Goal: Task Accomplishment & Management: Use online tool/utility

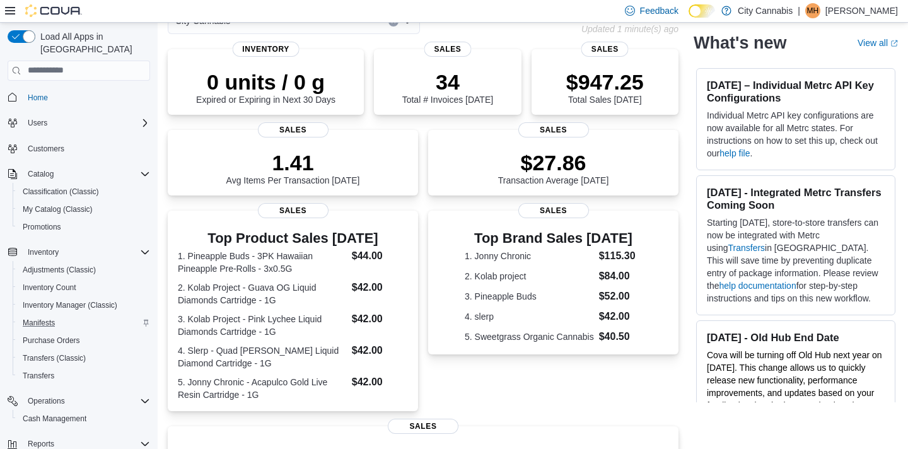
scroll to position [100, 0]
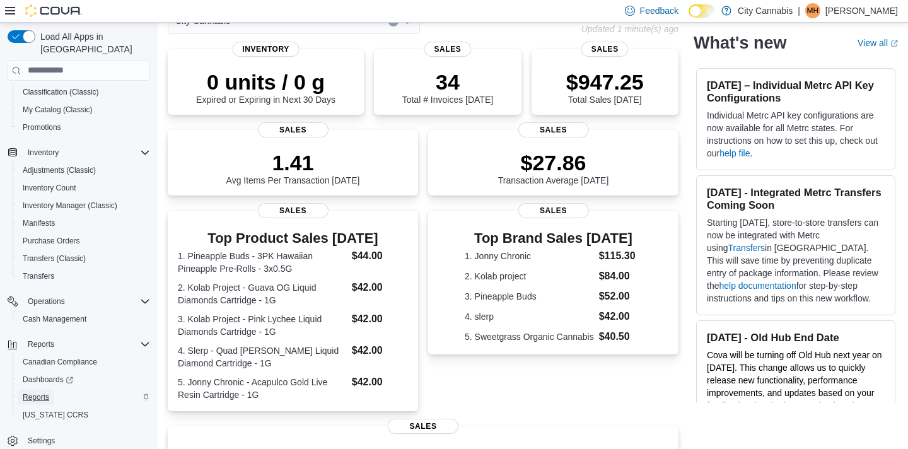
click at [54, 390] on link "Reports" at bounding box center [36, 397] width 37 height 15
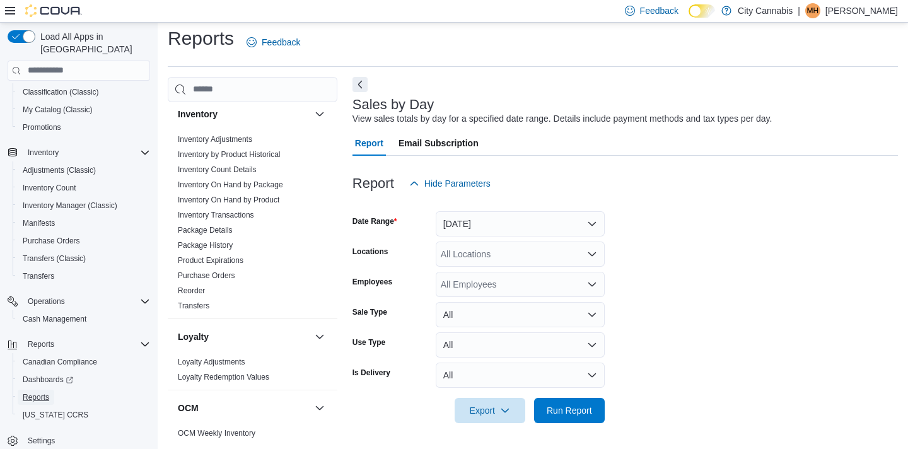
scroll to position [621, 0]
click at [261, 195] on link "Inventory On Hand by Product" at bounding box center [228, 199] width 101 height 9
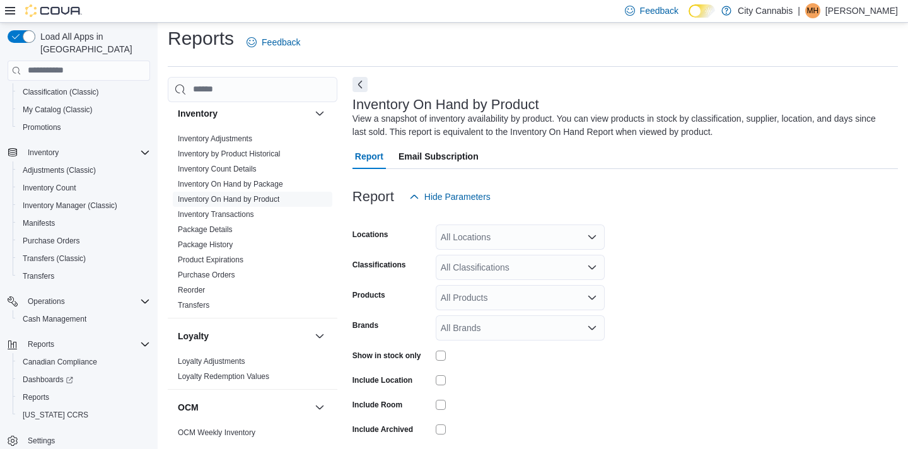
scroll to position [42, 0]
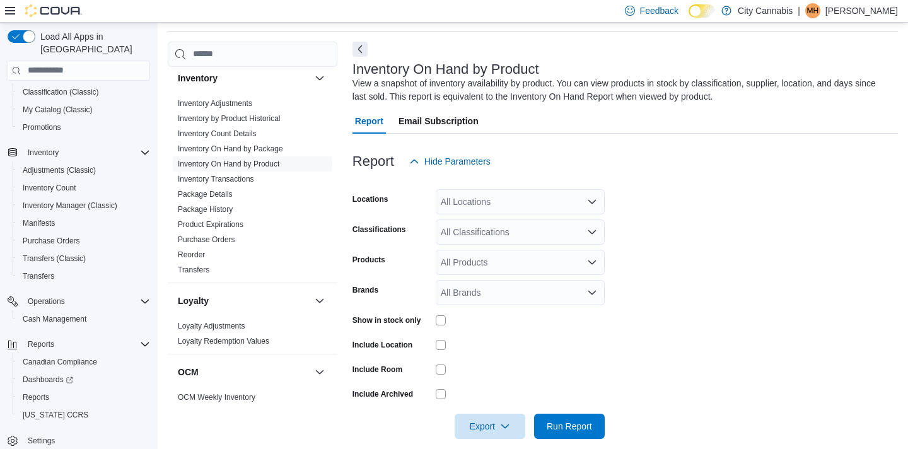
click at [477, 228] on div "All Classifications" at bounding box center [520, 231] width 169 height 25
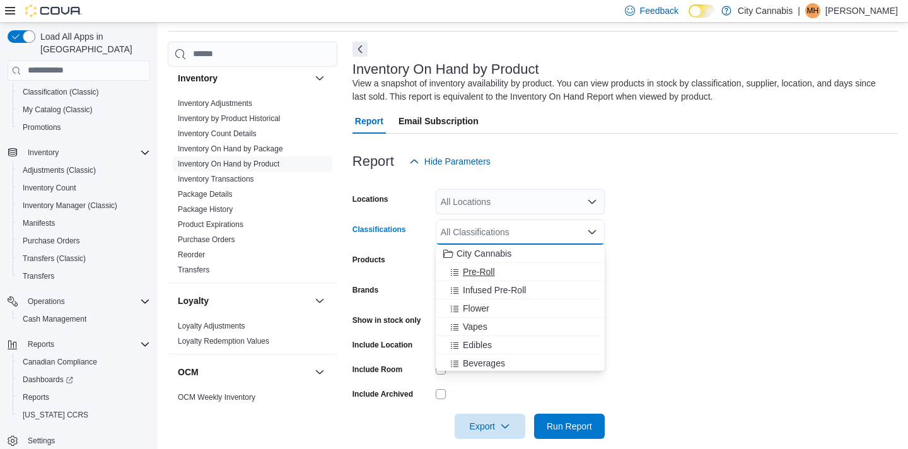
click at [470, 266] on span "Pre-Roll" at bounding box center [479, 271] width 32 height 13
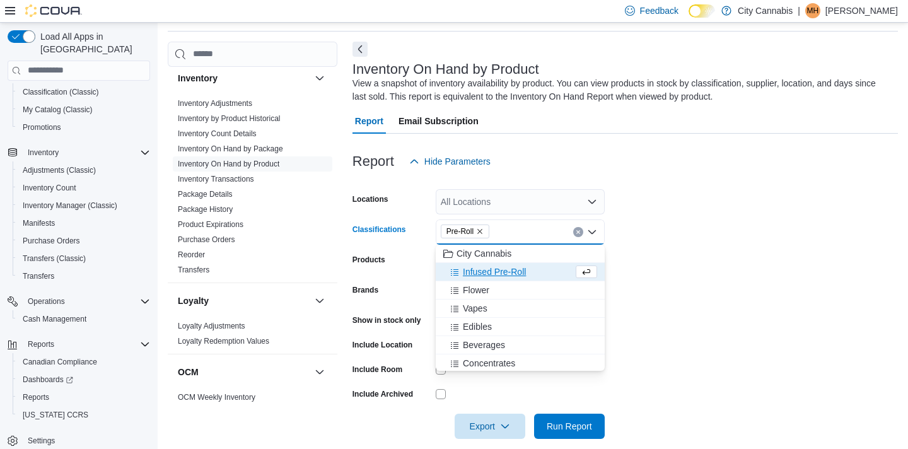
click at [383, 321] on label "Show in stock only" at bounding box center [386, 320] width 69 height 10
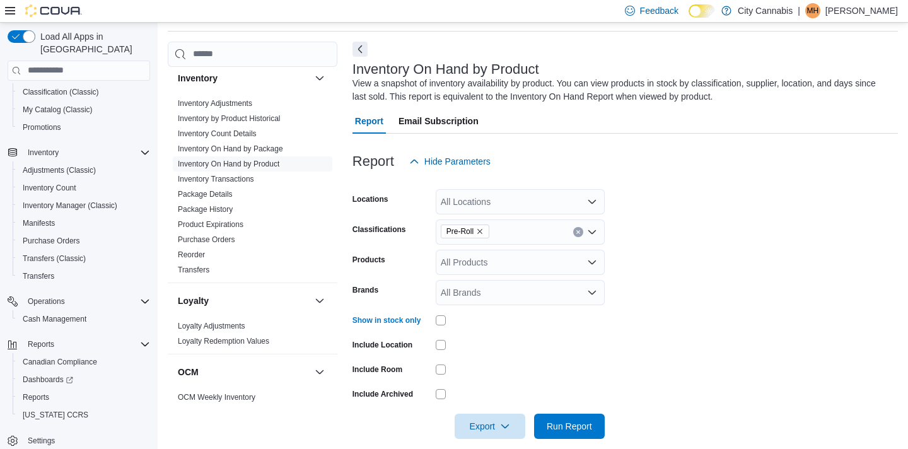
click at [577, 411] on div at bounding box center [624, 408] width 545 height 10
click at [576, 422] on span "Run Report" at bounding box center [569, 425] width 45 height 13
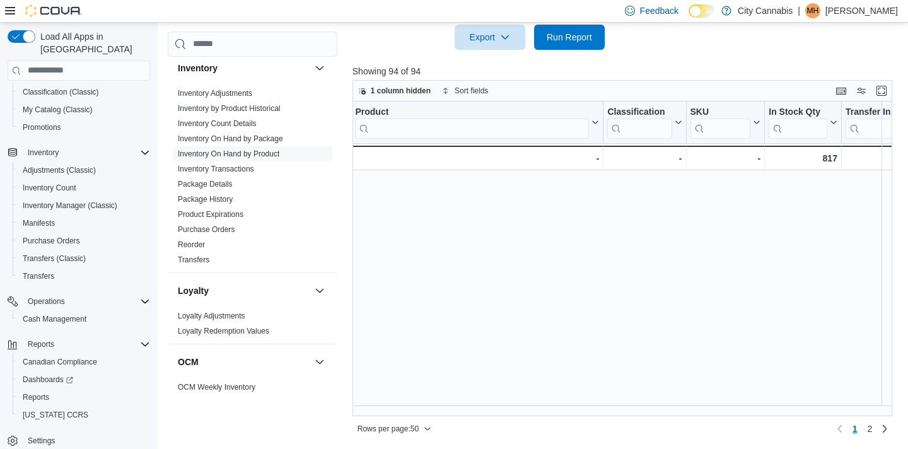
scroll to position [898, 91]
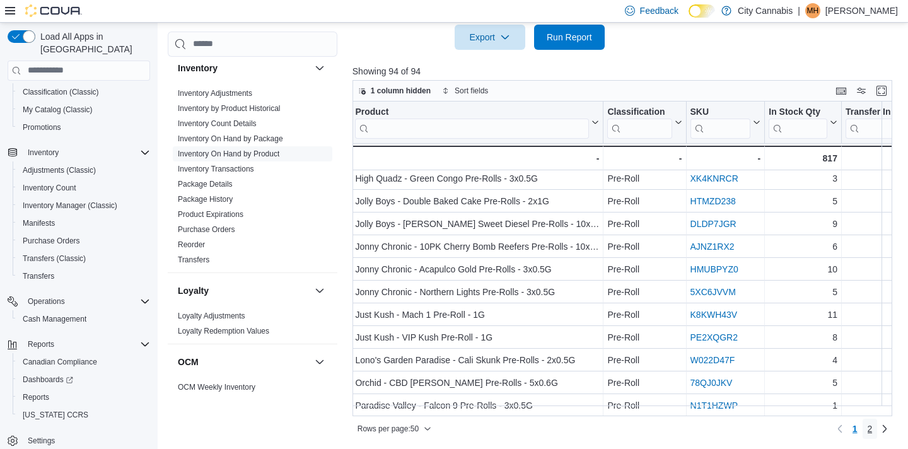
click at [874, 433] on link "2" at bounding box center [869, 429] width 15 height 20
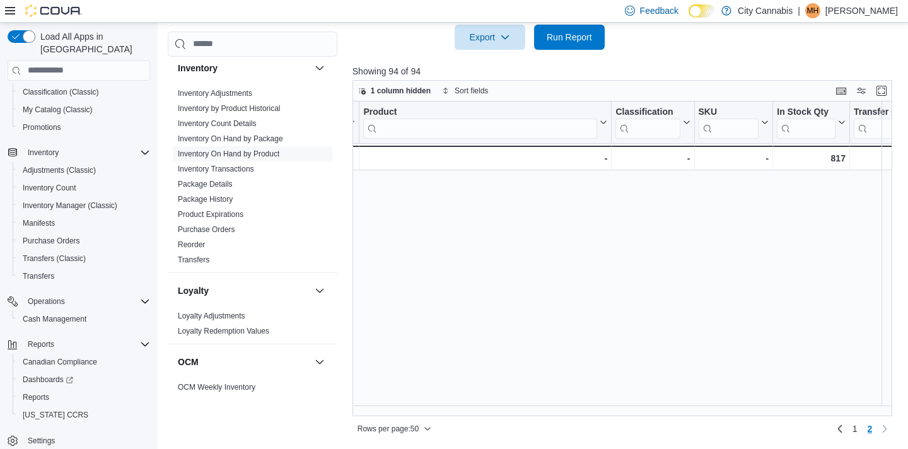
scroll to position [0, 83]
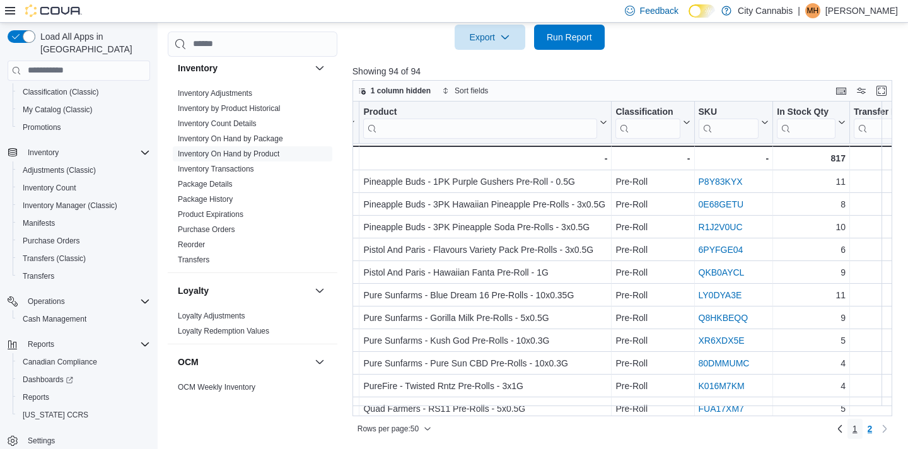
click at [860, 423] on link "1" at bounding box center [854, 429] width 15 height 20
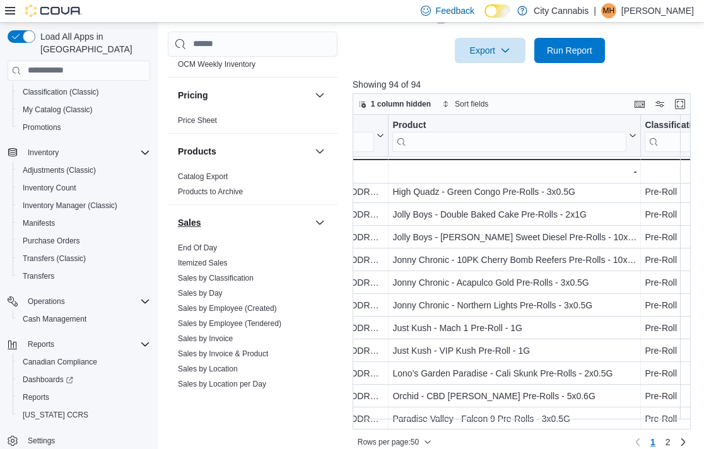
scroll to position [944, 0]
click at [192, 258] on link "Itemized Sales" at bounding box center [203, 262] width 50 height 9
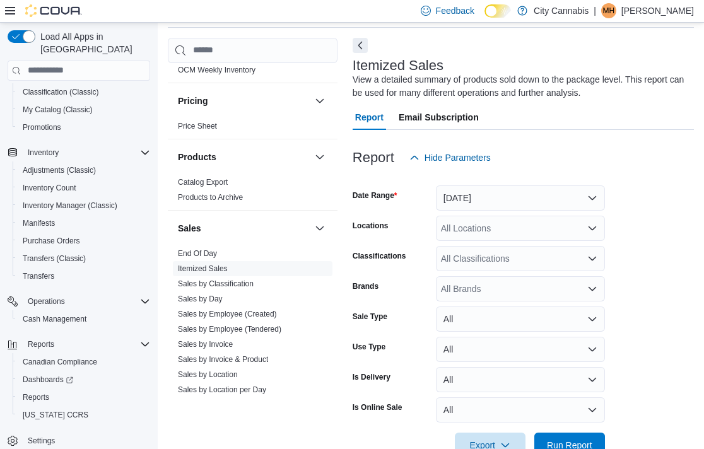
scroll to position [42, 0]
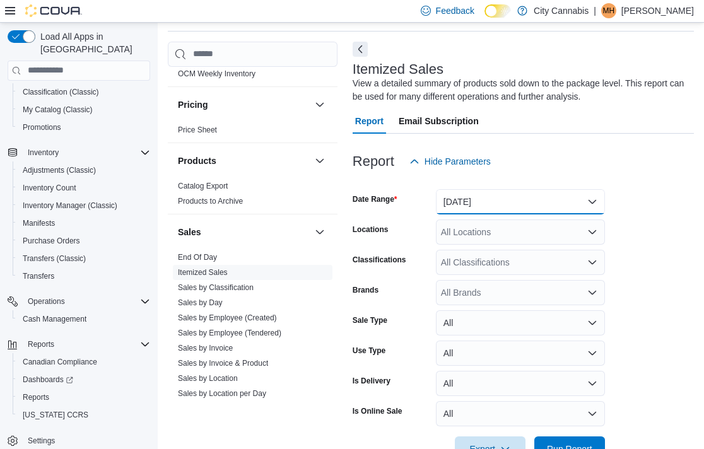
click at [451, 211] on button "Yesterday" at bounding box center [520, 201] width 169 height 25
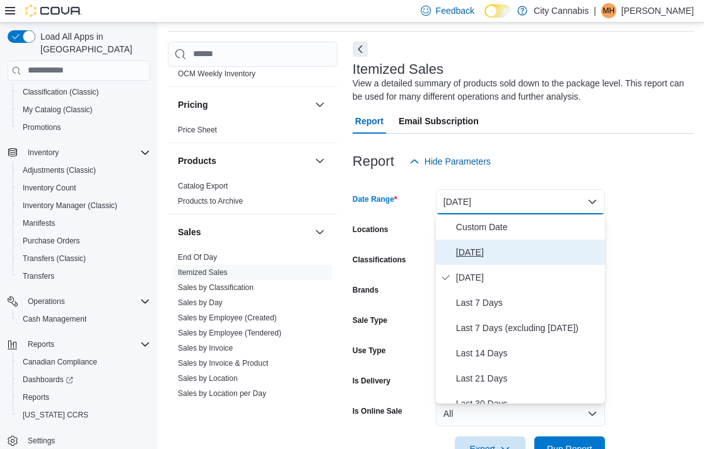
click at [464, 252] on span "Today" at bounding box center [528, 252] width 144 height 15
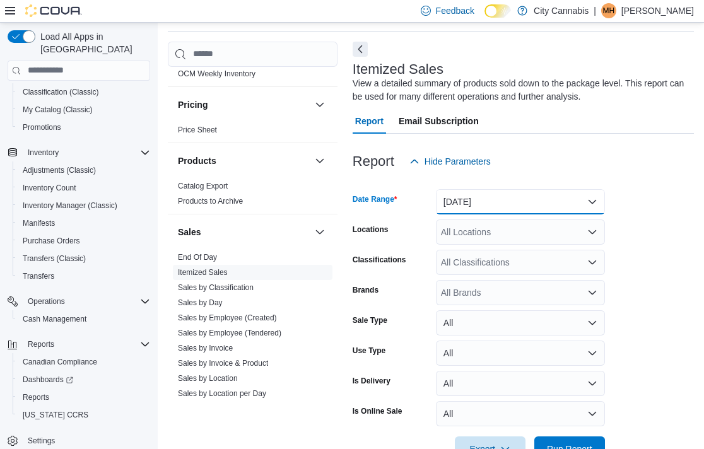
scroll to position [80, 0]
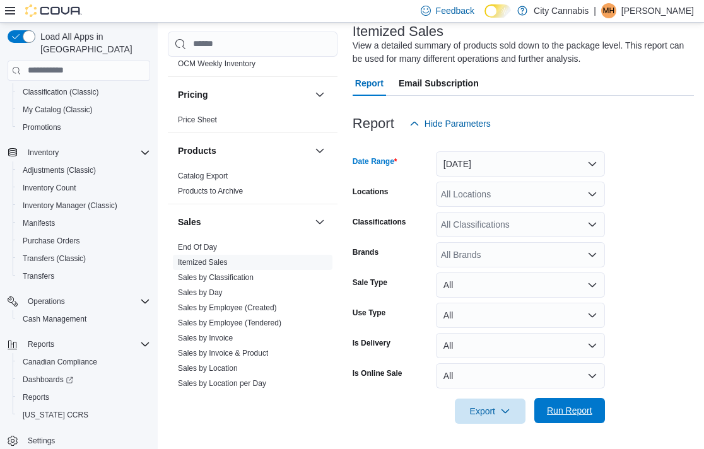
click at [567, 415] on span "Run Report" at bounding box center [569, 410] width 45 height 13
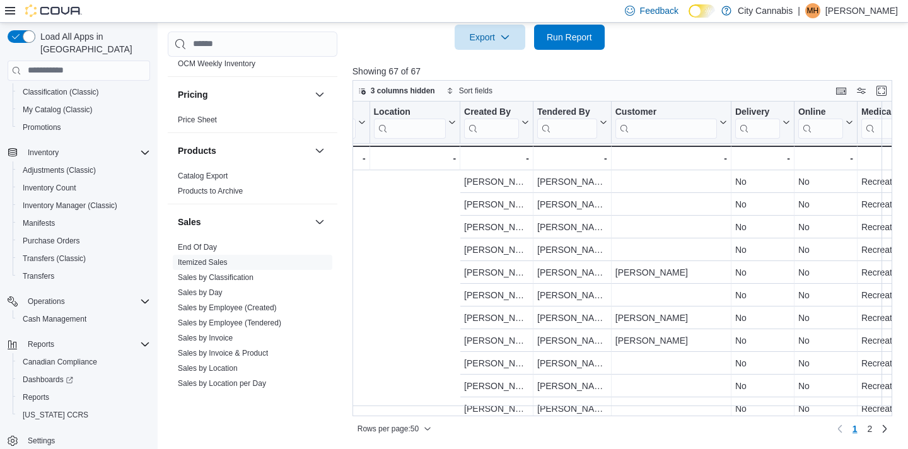
scroll to position [0, 675]
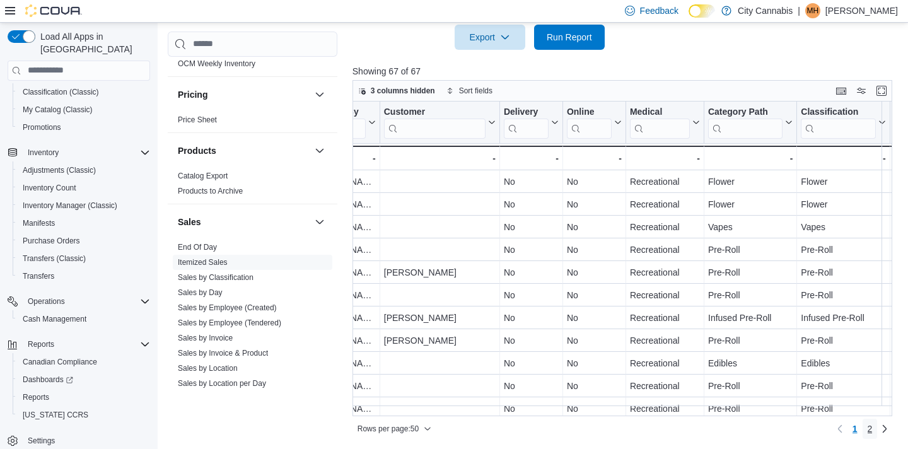
click at [867, 419] on span "2" at bounding box center [869, 429] width 5 height 20
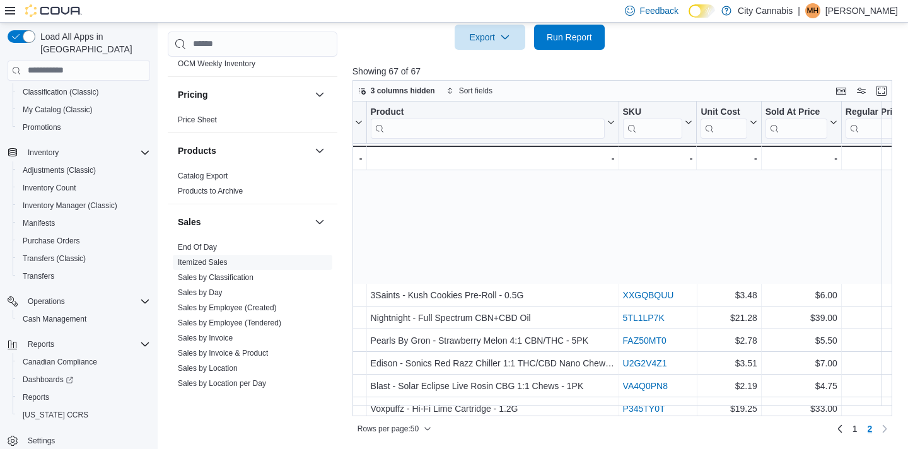
scroll to position [149, 1535]
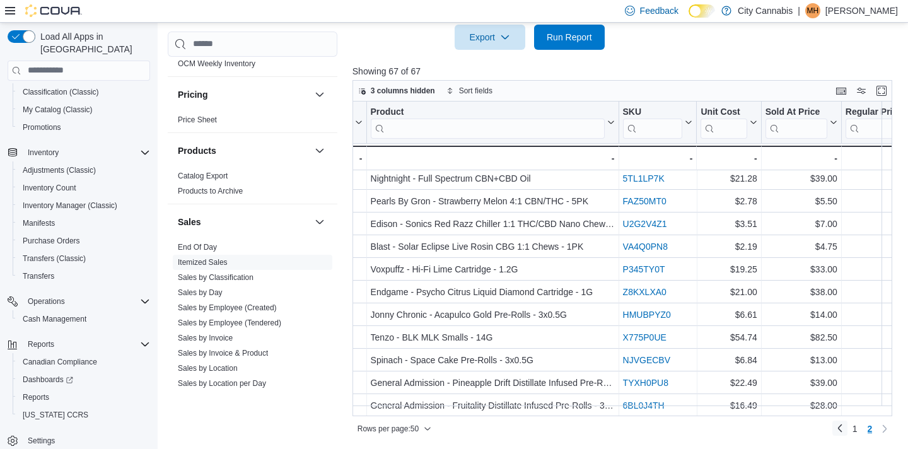
click at [842, 435] on link "Previous page" at bounding box center [839, 427] width 15 height 15
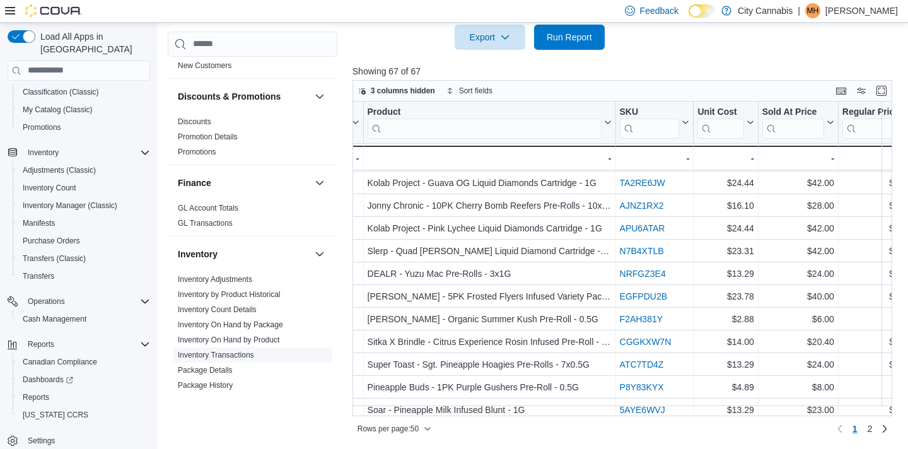
scroll to position [429, 0]
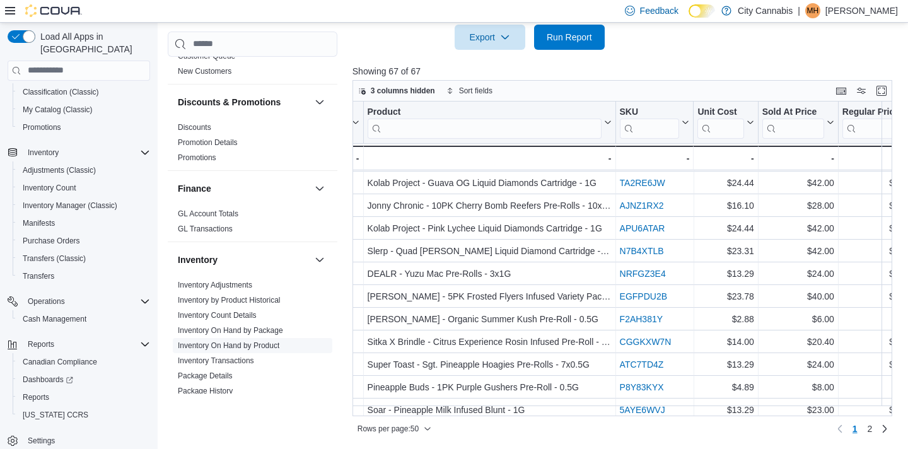
click at [262, 341] on link "Inventory On Hand by Product" at bounding box center [228, 345] width 101 height 9
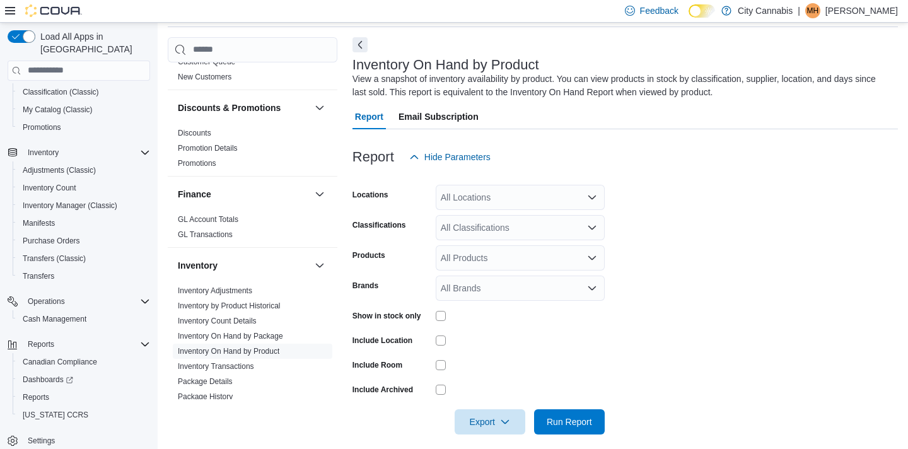
scroll to position [42, 0]
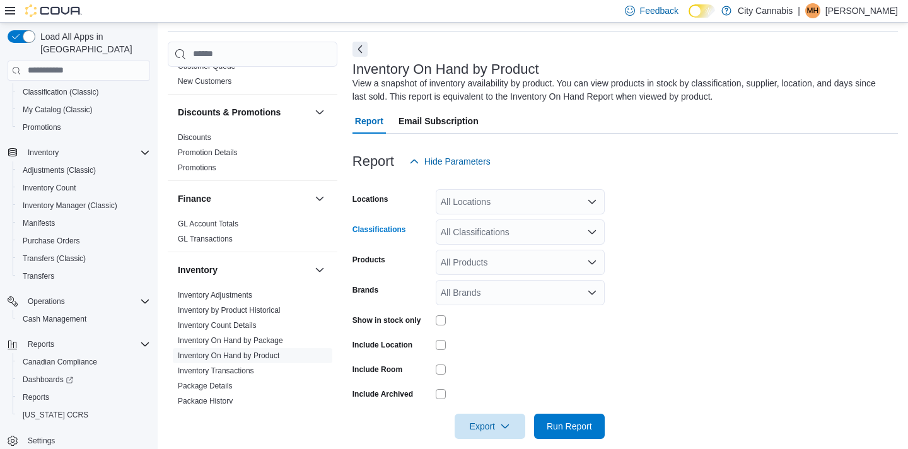
click at [536, 224] on div "All Classifications" at bounding box center [520, 231] width 169 height 25
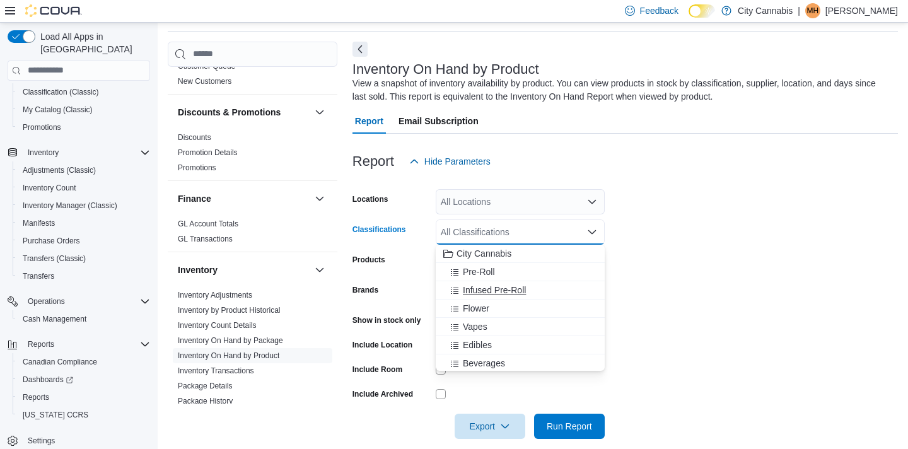
click at [513, 287] on span "Infused Pre-Roll" at bounding box center [494, 290] width 63 height 13
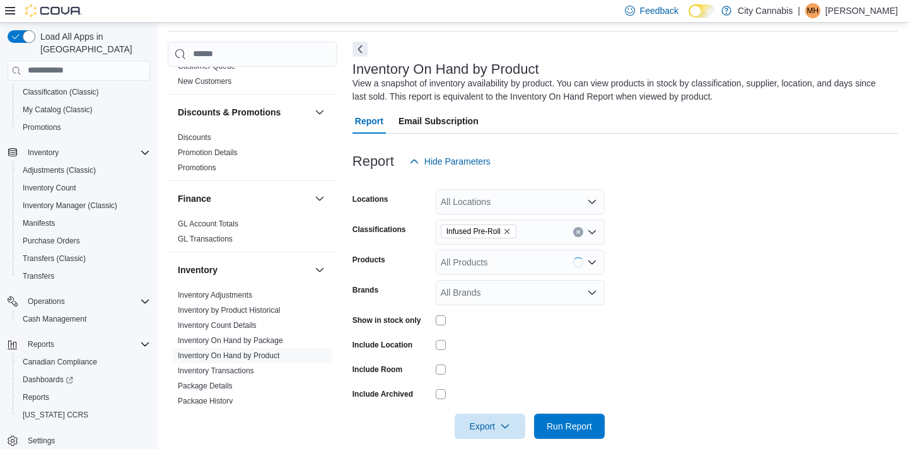
click at [409, 316] on label "Show in stock only" at bounding box center [386, 320] width 69 height 10
click at [559, 417] on span "Run Report" at bounding box center [569, 425] width 55 height 25
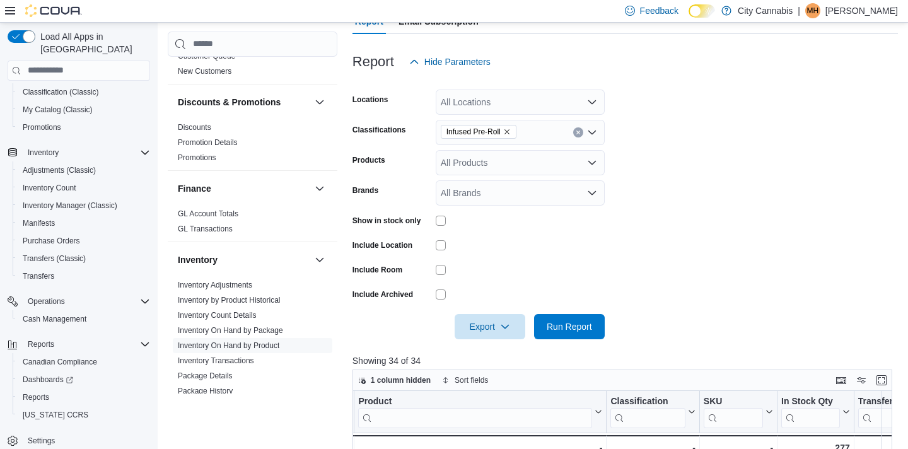
scroll to position [144, 0]
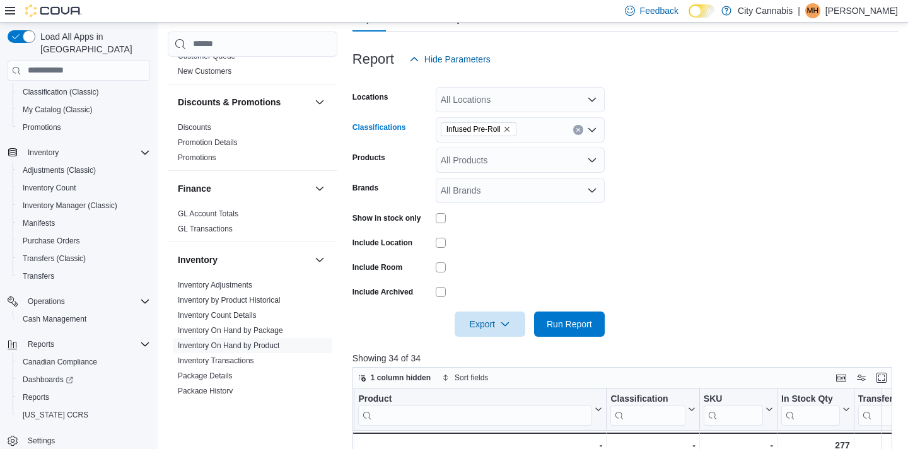
click at [577, 127] on icon "Clear input" at bounding box center [578, 129] width 5 height 5
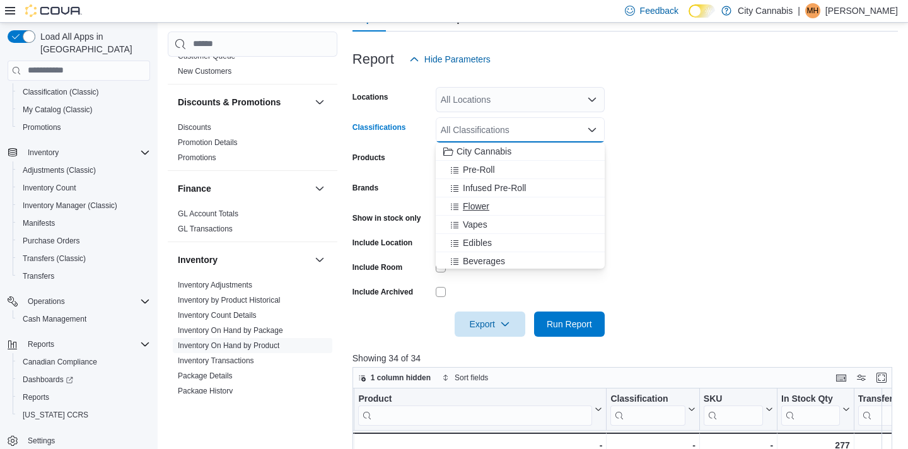
click at [558, 209] on div "Flower" at bounding box center [520, 206] width 154 height 13
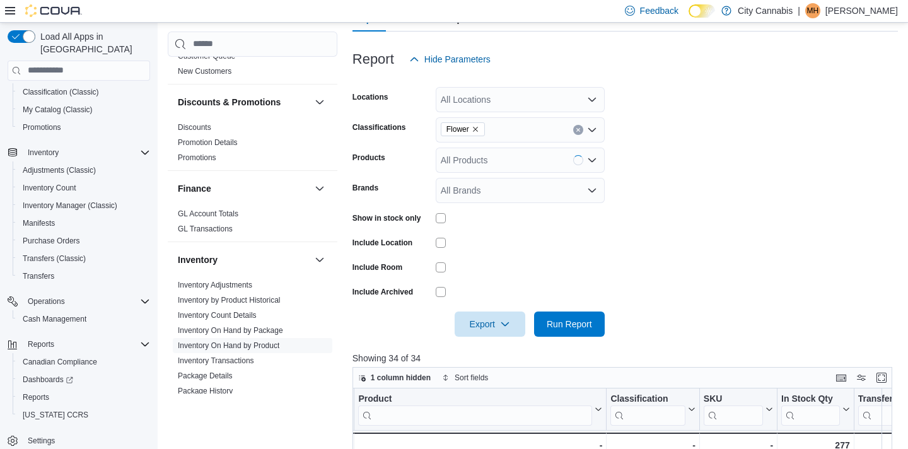
click at [588, 354] on p "Showing 34 of 34" at bounding box center [624, 358] width 545 height 13
click at [588, 332] on span "Run Report" at bounding box center [569, 323] width 55 height 25
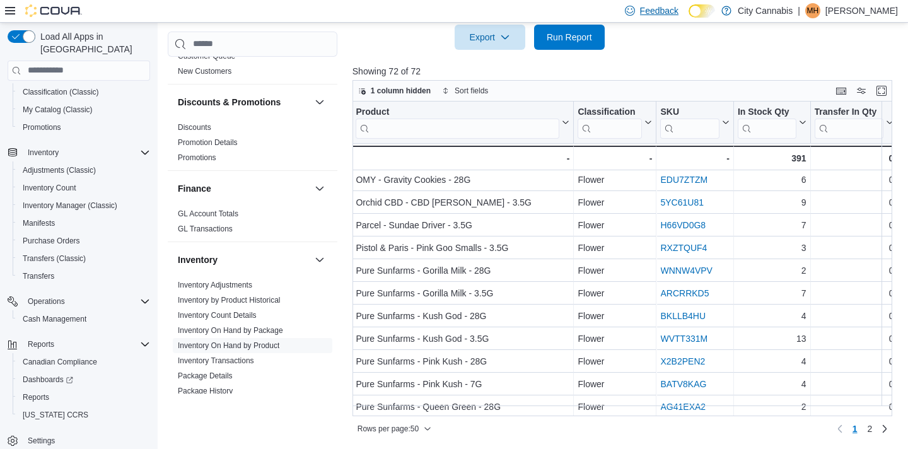
scroll to position [819, 84]
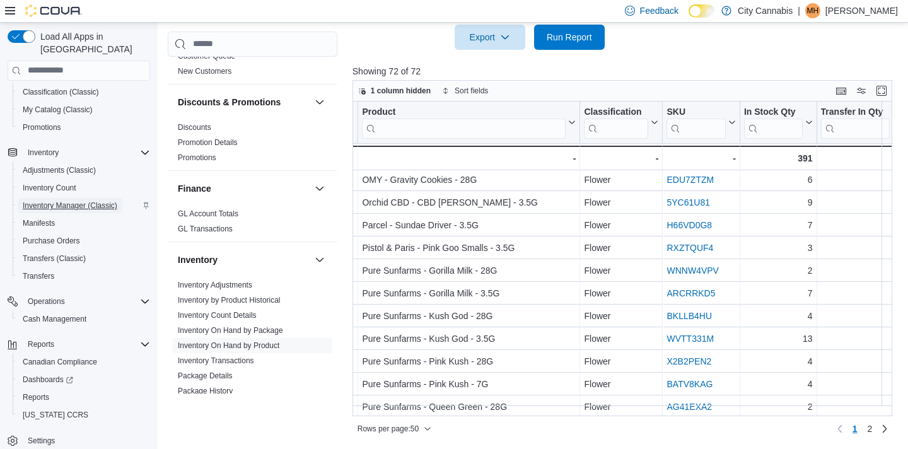
click at [112, 200] on span "Inventory Manager (Classic)" at bounding box center [70, 205] width 95 height 10
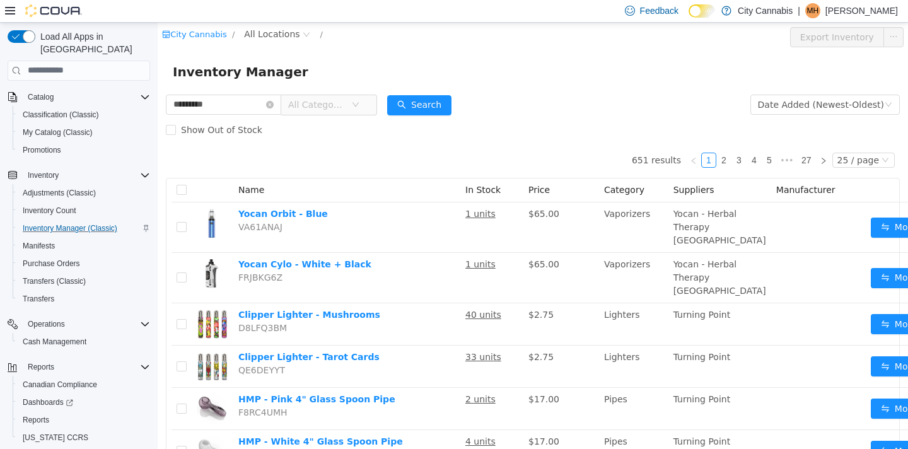
type input "*********"
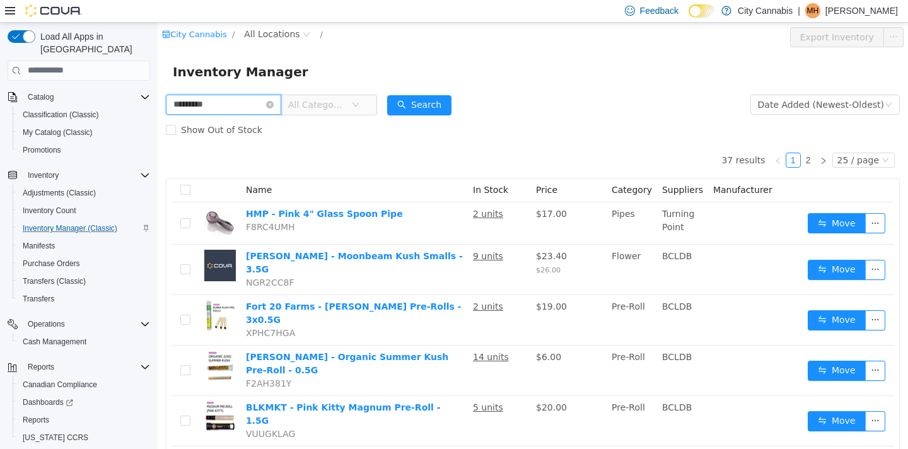
click at [238, 101] on input "*********" at bounding box center [223, 104] width 115 height 20
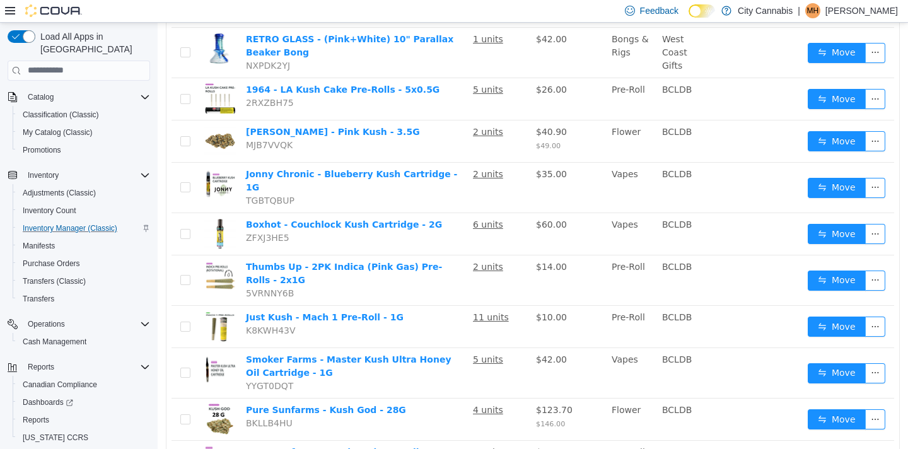
scroll to position [886, 0]
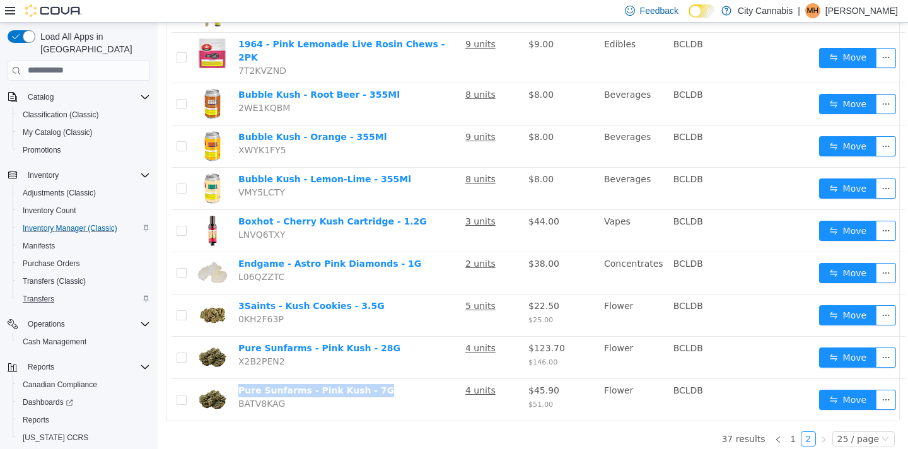
scroll to position [100, 0]
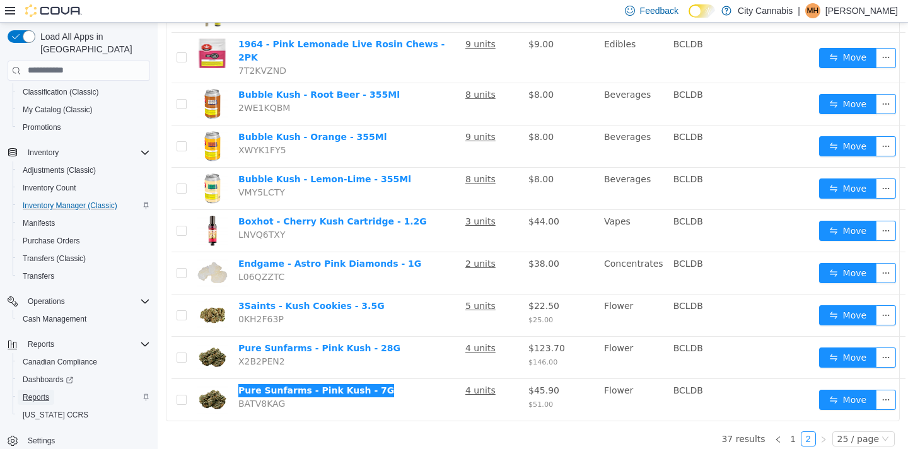
click at [53, 390] on link "Reports" at bounding box center [36, 397] width 37 height 15
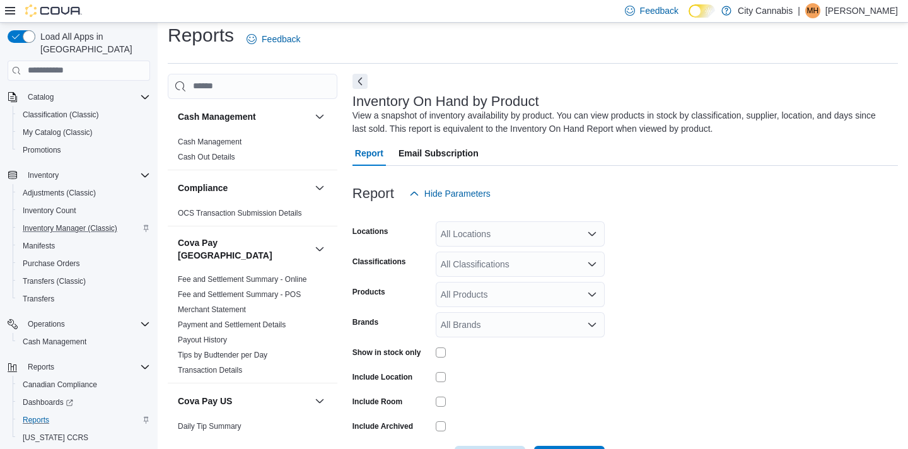
scroll to position [42, 0]
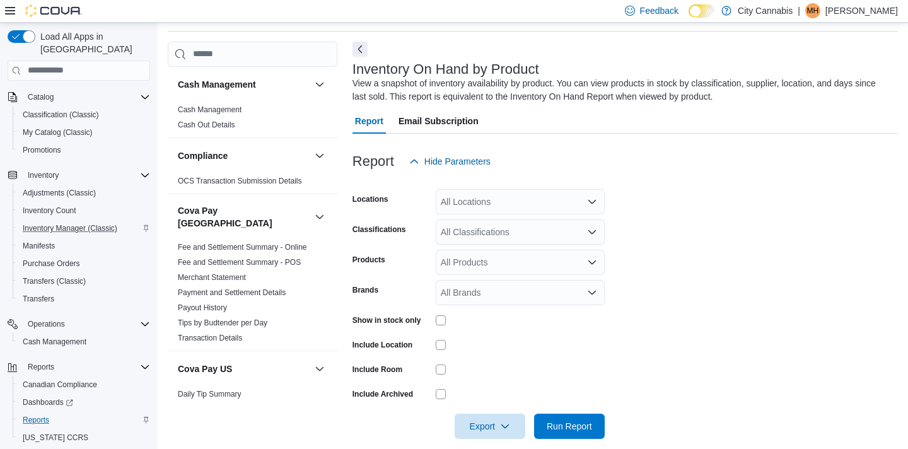
click at [469, 237] on div "All Classifications" at bounding box center [520, 231] width 169 height 25
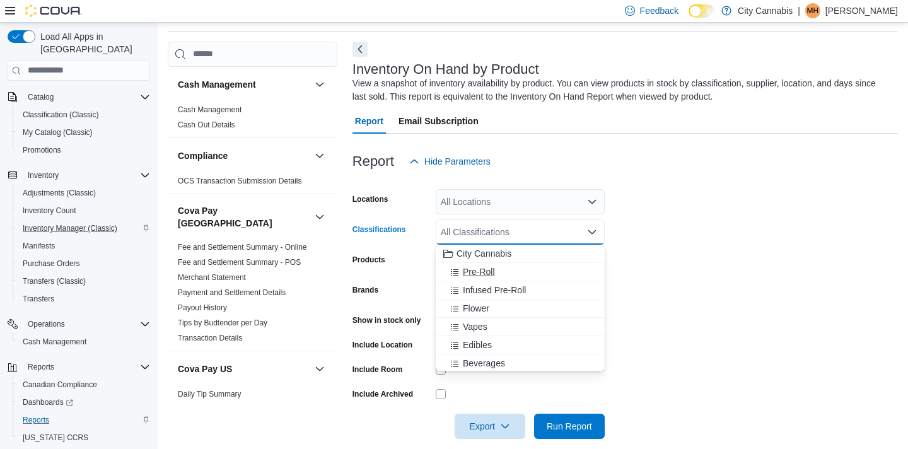
click at [467, 266] on span "Pre-Roll" at bounding box center [479, 271] width 32 height 13
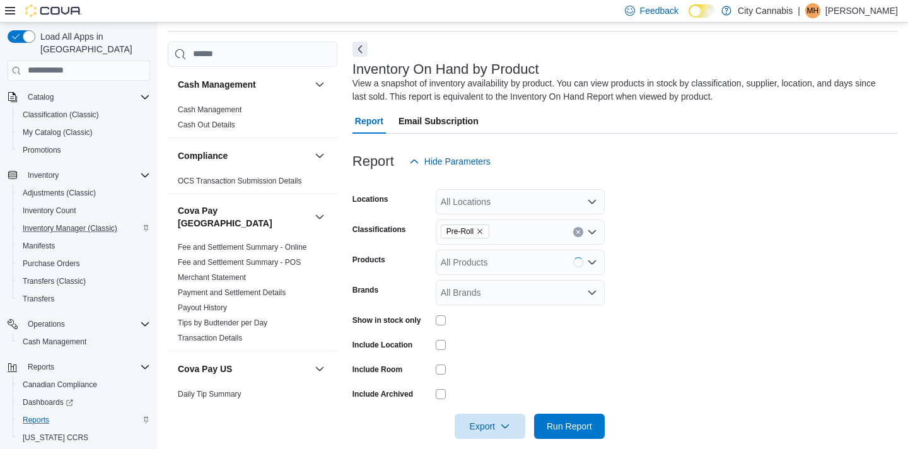
click at [386, 319] on label "Show in stock only" at bounding box center [386, 320] width 69 height 10
click at [568, 419] on span "Run Report" at bounding box center [569, 425] width 55 height 25
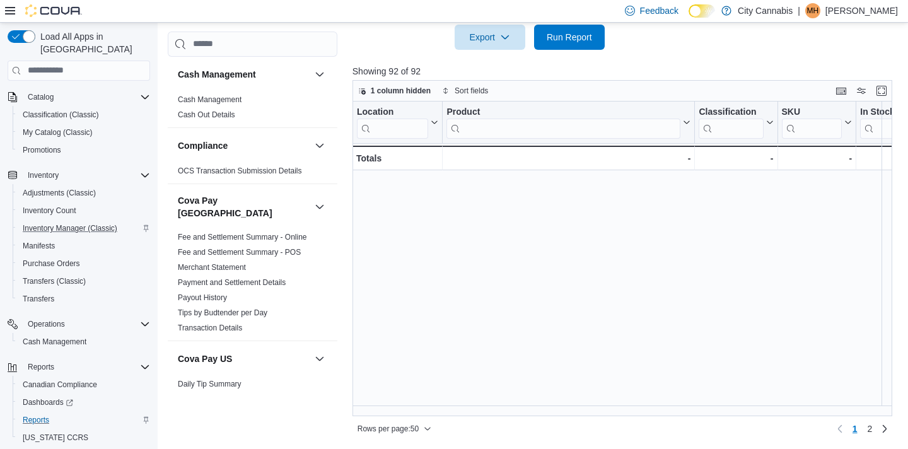
scroll to position [898, 0]
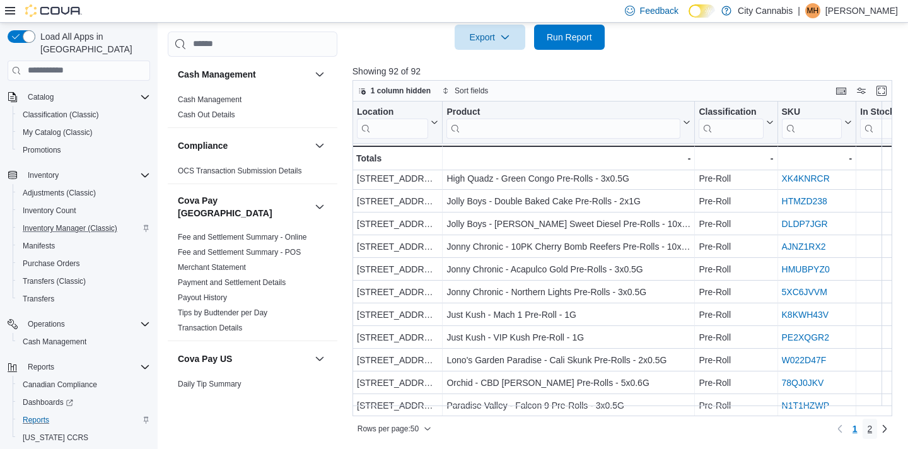
click at [871, 424] on span "2" at bounding box center [869, 428] width 5 height 13
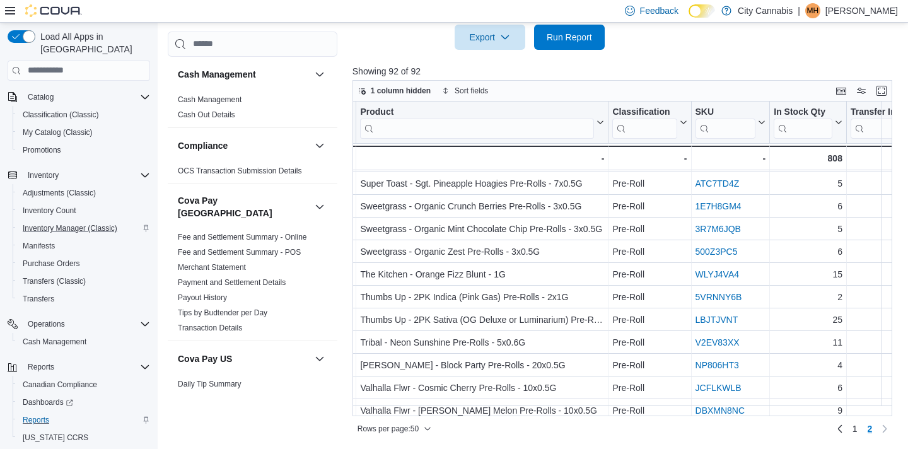
scroll to position [535, 86]
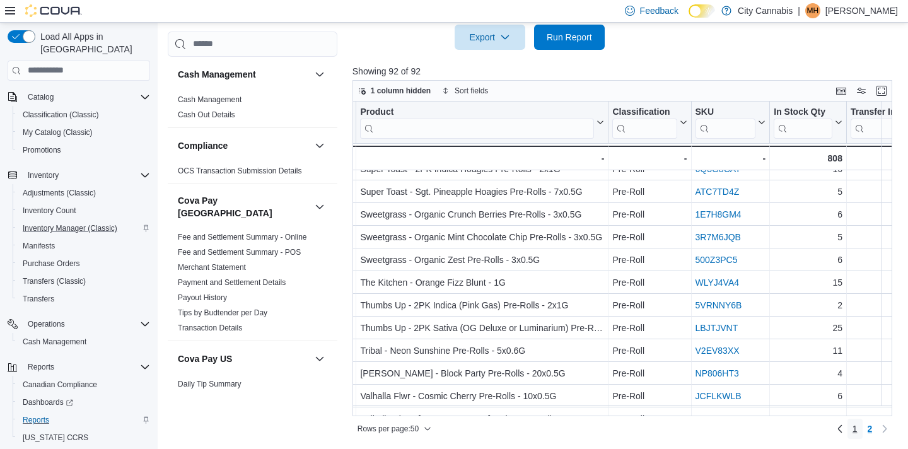
click at [853, 428] on span "1" at bounding box center [854, 428] width 5 height 13
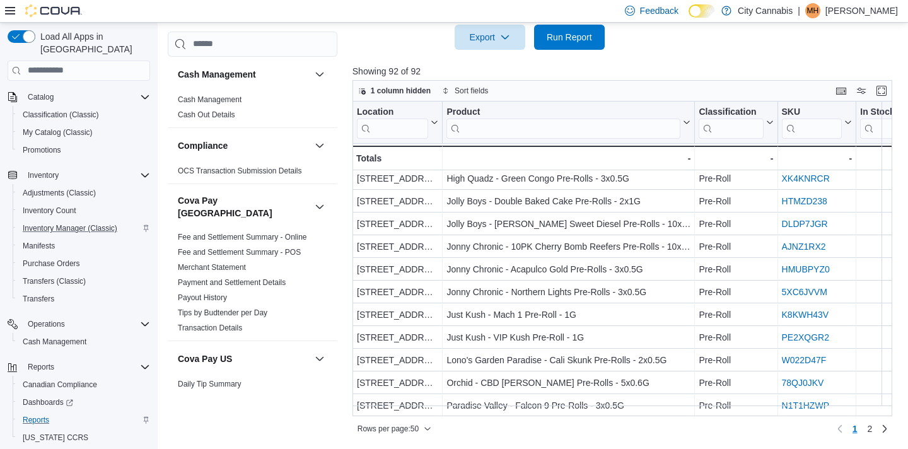
scroll to position [898, 74]
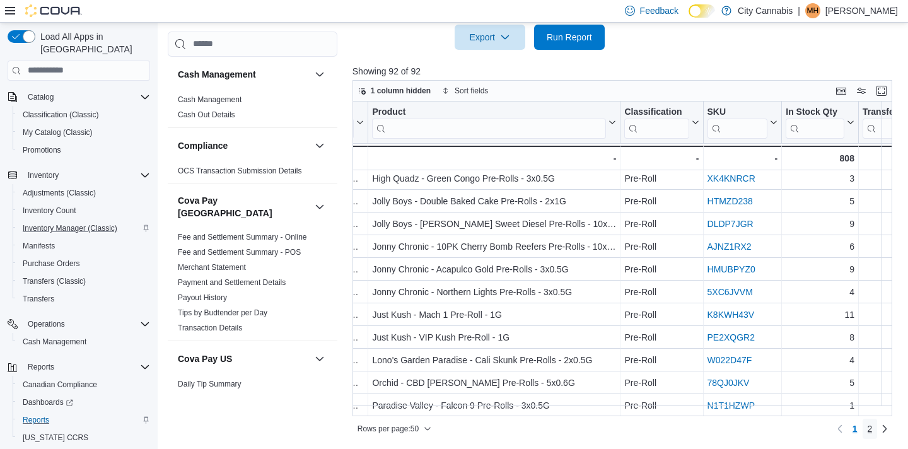
click at [874, 432] on link "2" at bounding box center [869, 429] width 15 height 20
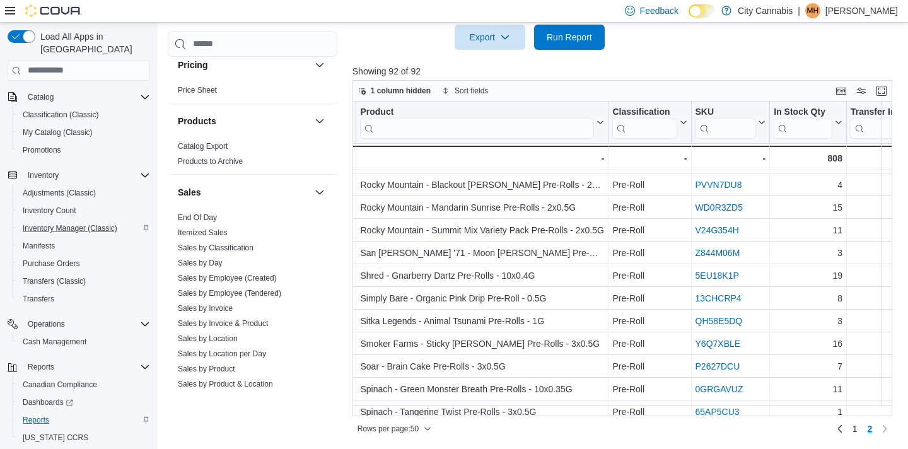
scroll to position [1037, 0]
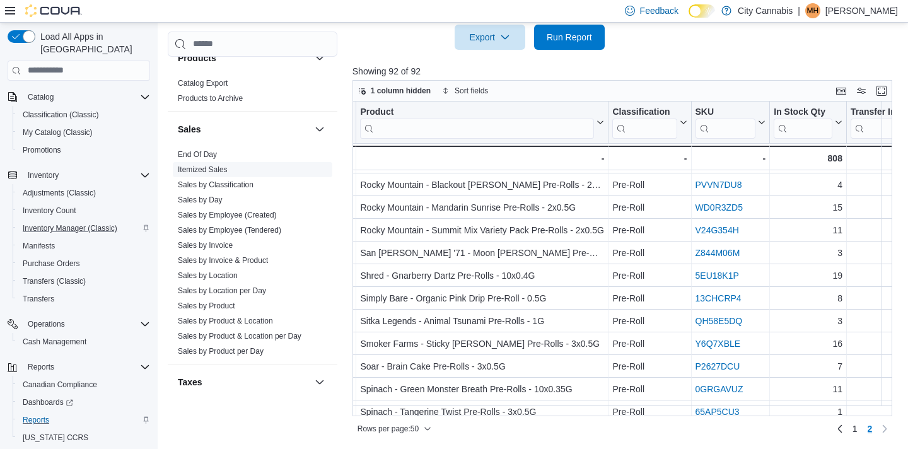
click at [195, 165] on link "Itemized Sales" at bounding box center [203, 169] width 50 height 9
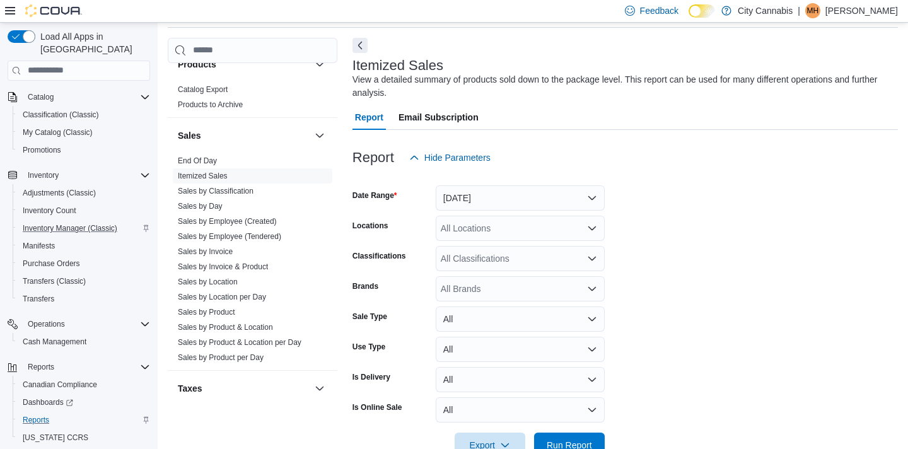
scroll to position [42, 0]
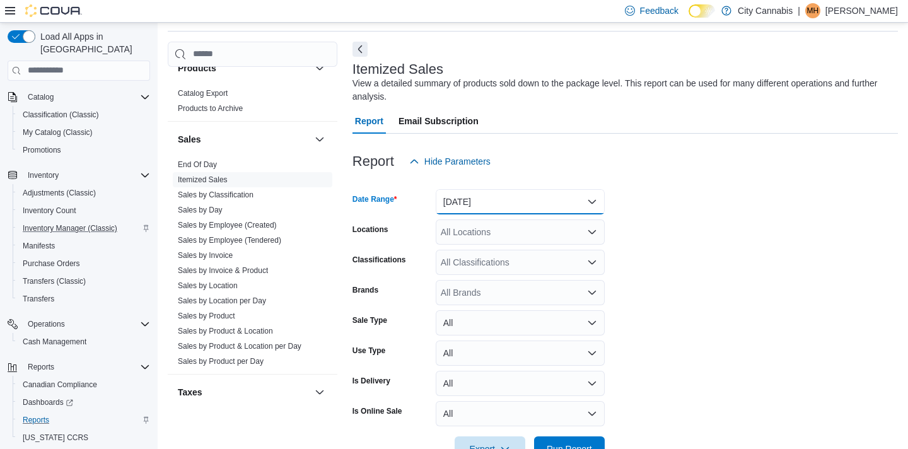
click at [483, 200] on button "Yesterday" at bounding box center [520, 201] width 169 height 25
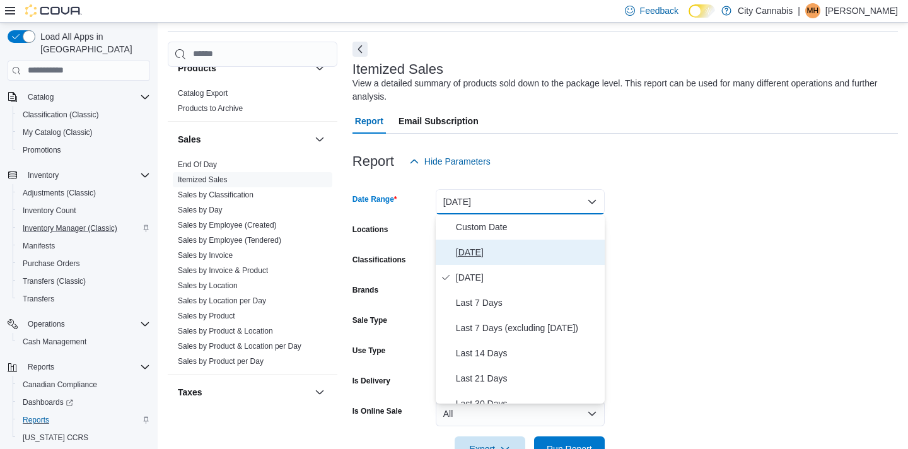
click at [480, 252] on span "Today" at bounding box center [528, 252] width 144 height 15
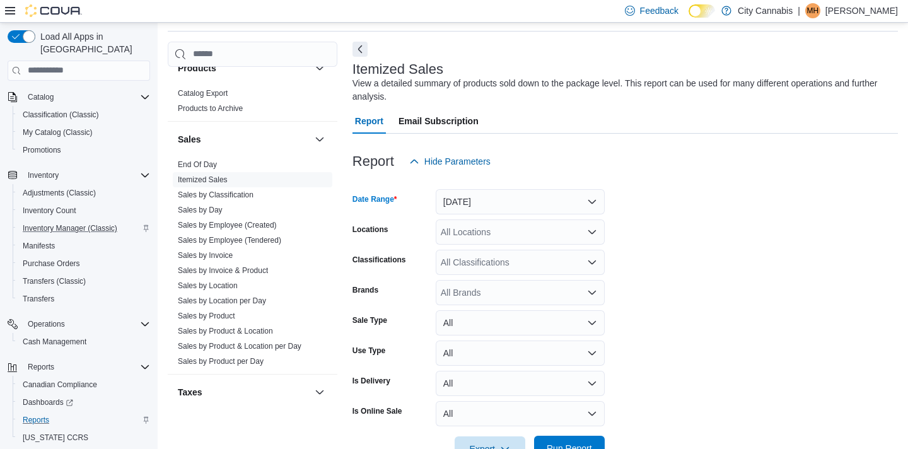
click at [586, 444] on span "Run Report" at bounding box center [569, 448] width 45 height 13
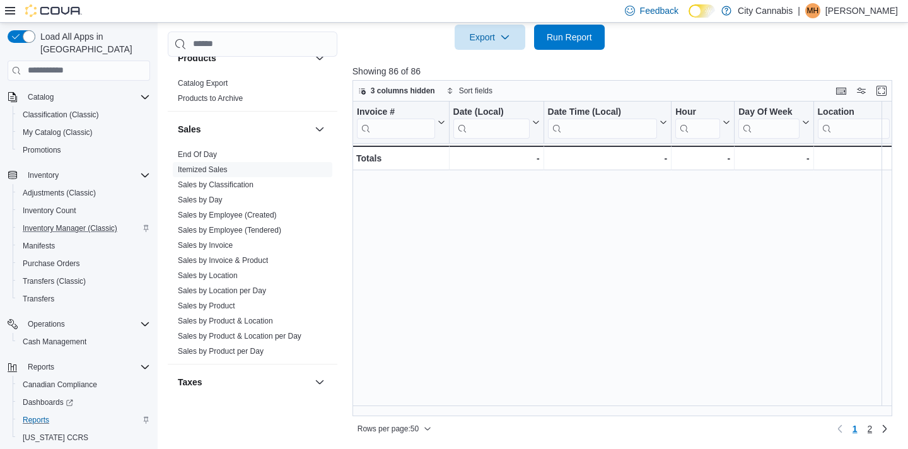
scroll to position [458, 0]
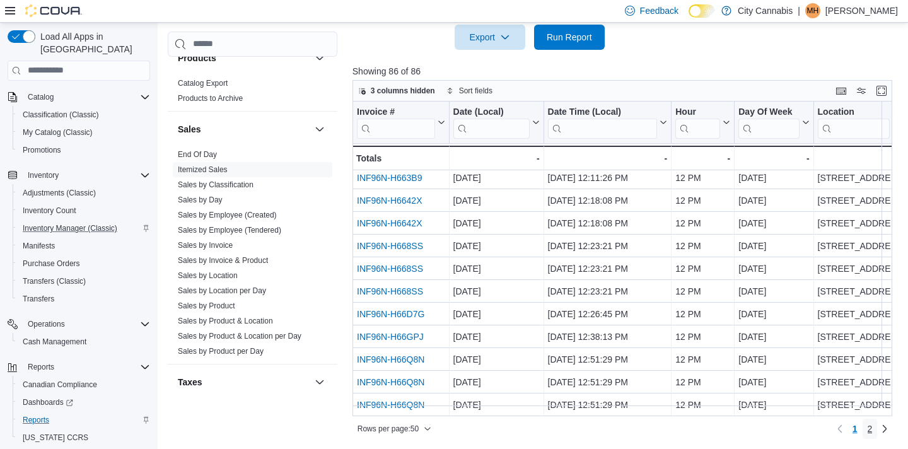
click at [869, 423] on span "2" at bounding box center [869, 428] width 5 height 13
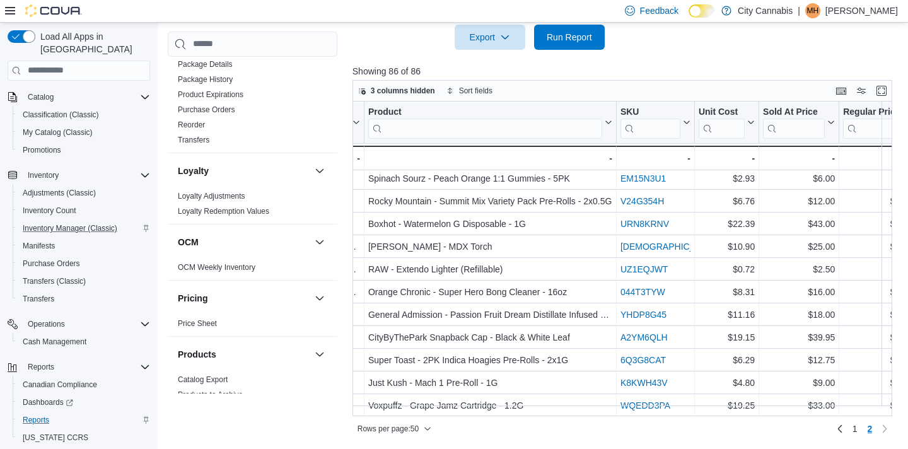
scroll to position [616, 0]
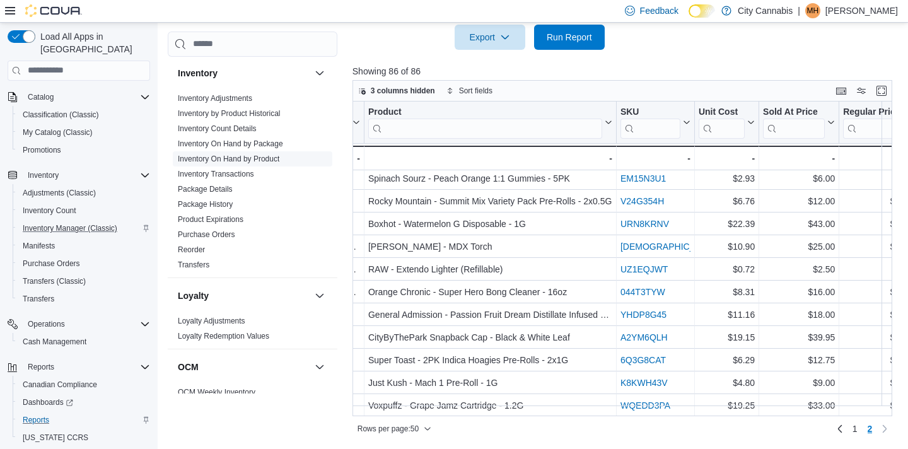
click at [242, 154] on link "Inventory On Hand by Product" at bounding box center [228, 158] width 101 height 9
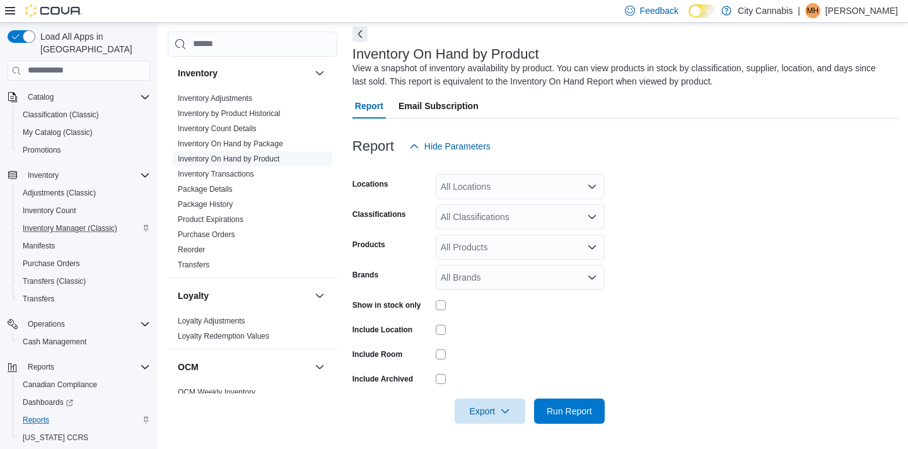
scroll to position [42, 0]
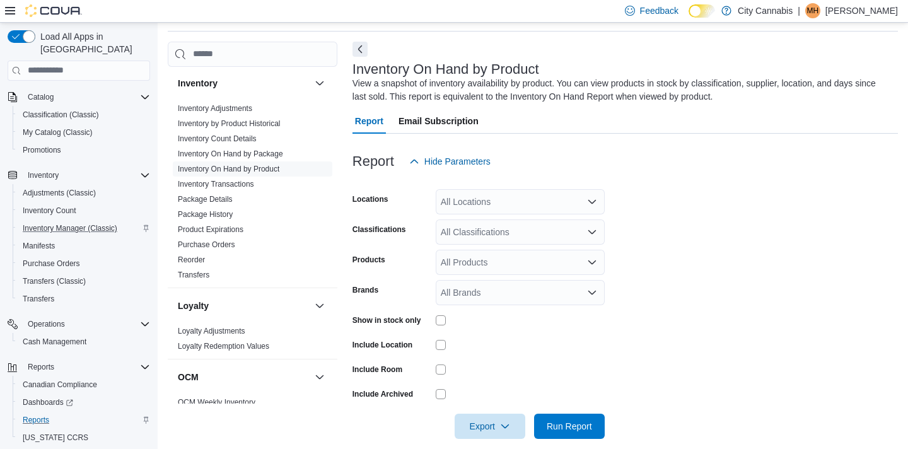
click at [504, 235] on div "All Classifications" at bounding box center [520, 231] width 169 height 25
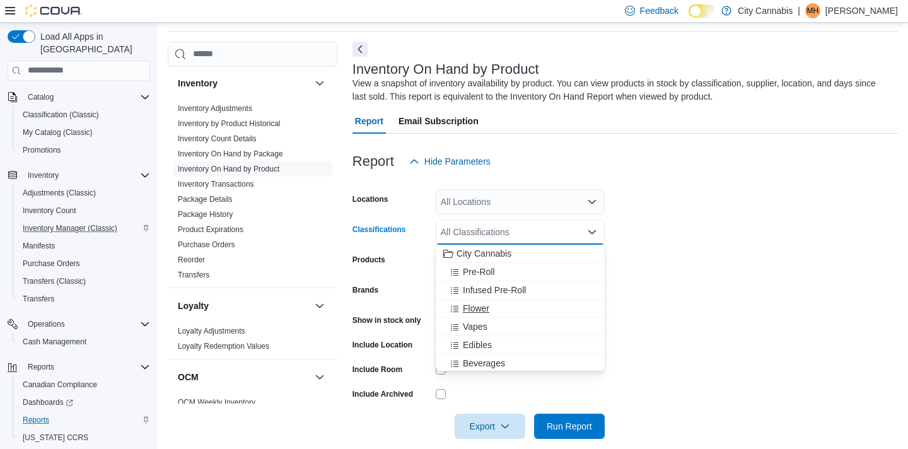
click at [484, 312] on span "Flower" at bounding box center [476, 308] width 26 height 13
click at [477, 228] on icon "Remove Flower from selection in this group" at bounding box center [476, 232] width 8 height 8
click at [490, 327] on div "Vapes" at bounding box center [520, 326] width 154 height 13
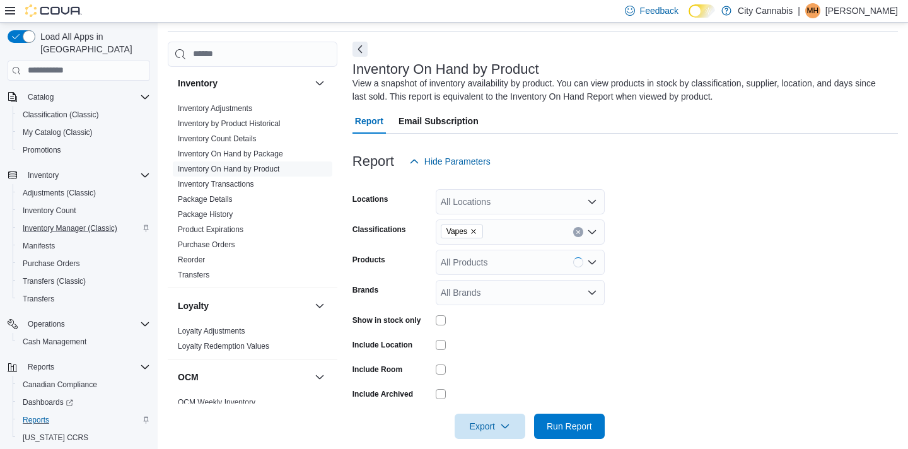
click at [403, 314] on div "Show in stock only" at bounding box center [391, 320] width 78 height 20
click at [403, 322] on label "Show in stock only" at bounding box center [386, 320] width 69 height 10
click at [579, 427] on span "Run Report" at bounding box center [569, 425] width 45 height 13
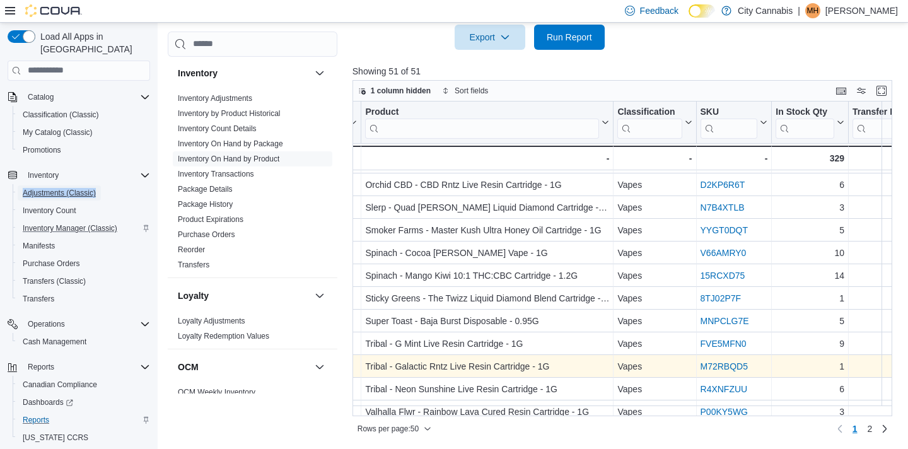
scroll to position [898, 81]
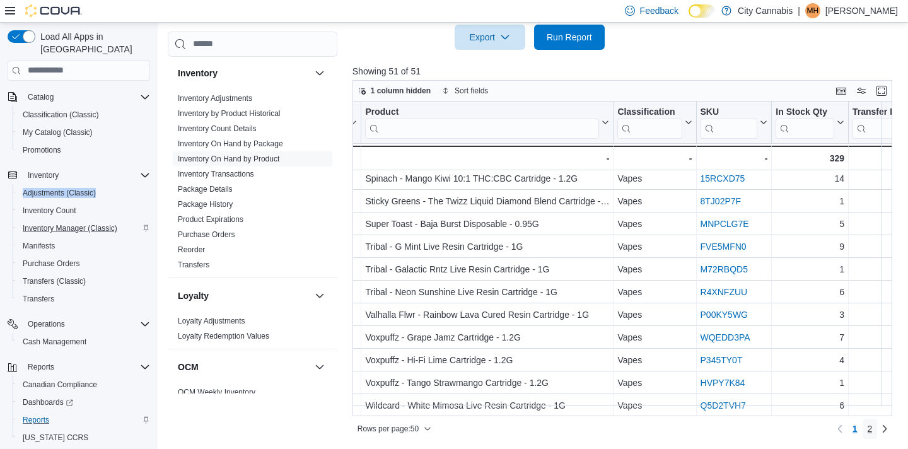
click at [874, 430] on link "2" at bounding box center [869, 429] width 15 height 20
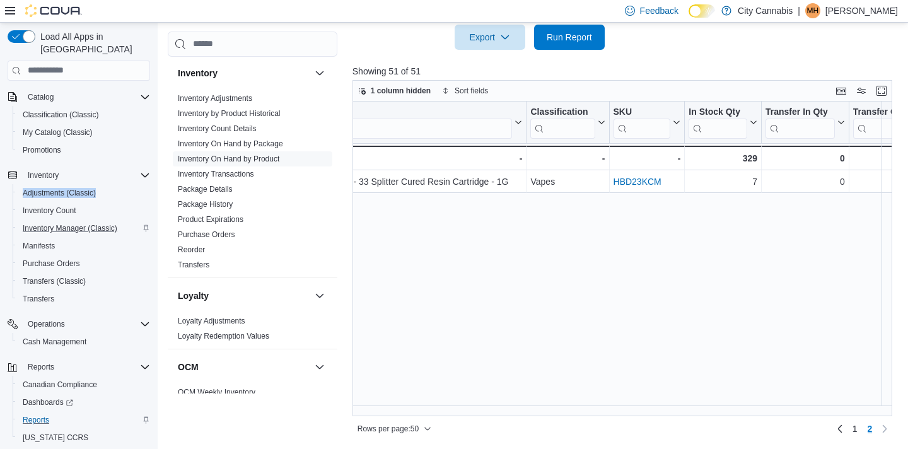
scroll to position [0, 168]
click at [858, 429] on link "1" at bounding box center [854, 429] width 15 height 20
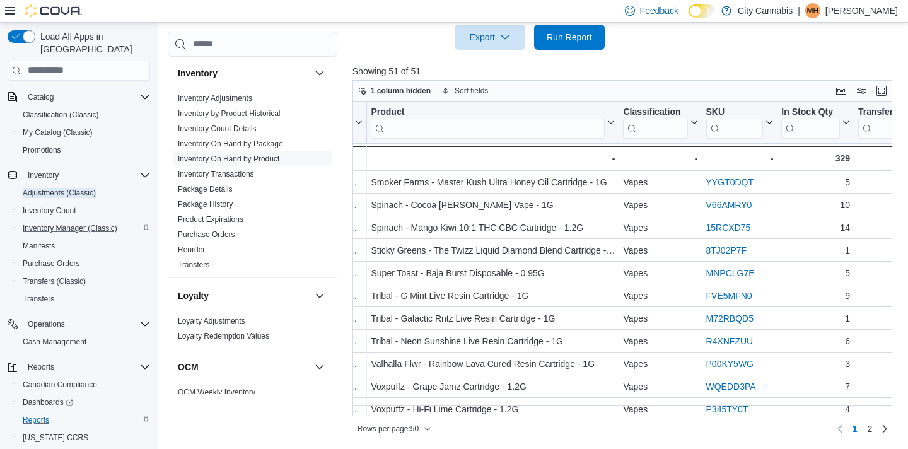
scroll to position [842, 76]
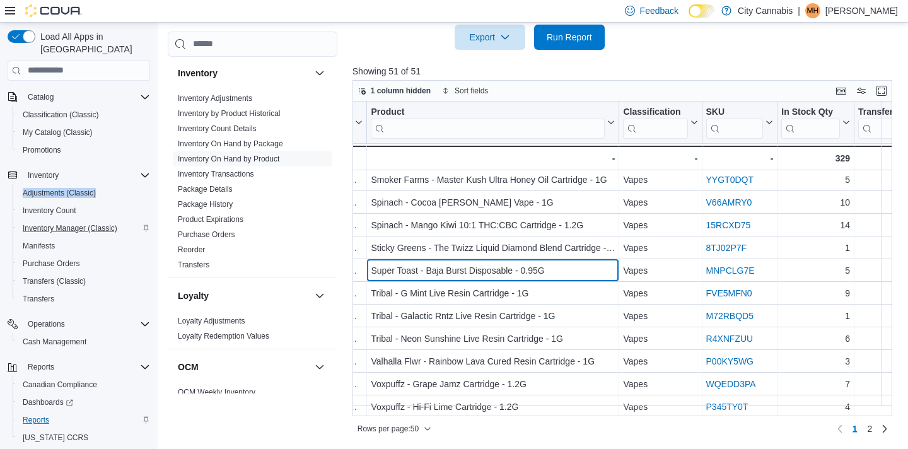
click at [534, 271] on div "Super Toast - Baja Burst Disposable - 0.95G" at bounding box center [493, 270] width 244 height 15
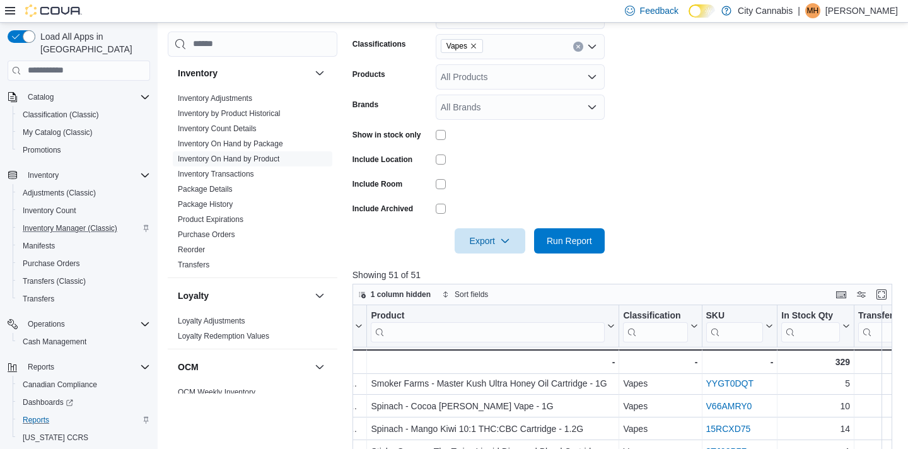
scroll to position [182, 0]
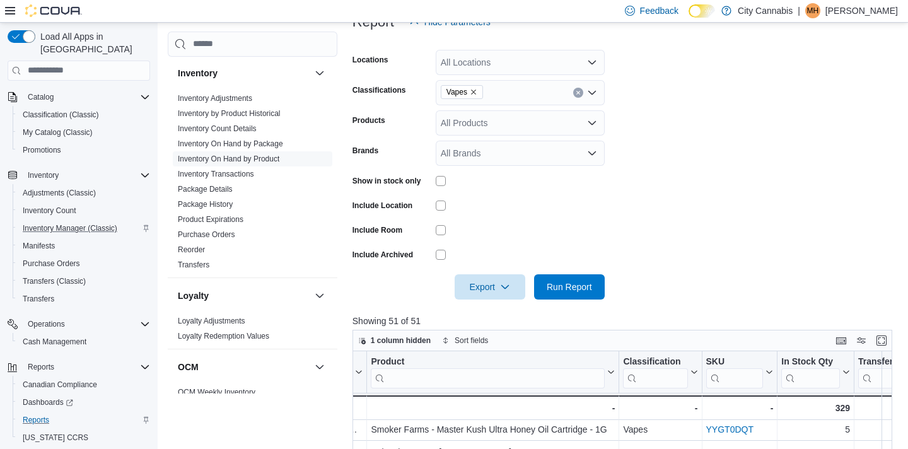
click at [579, 93] on icon "Clear input" at bounding box center [577, 92] width 3 height 3
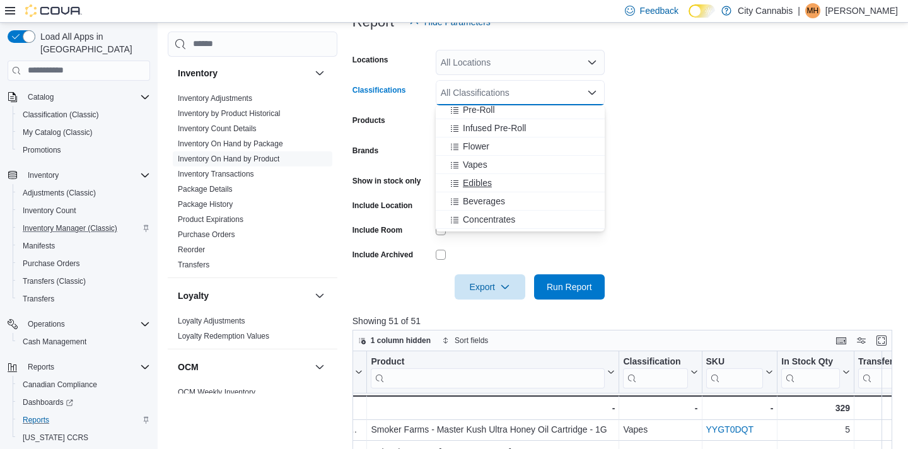
scroll to position [29, 0]
click at [520, 180] on div "Edibles" at bounding box center [520, 176] width 154 height 13
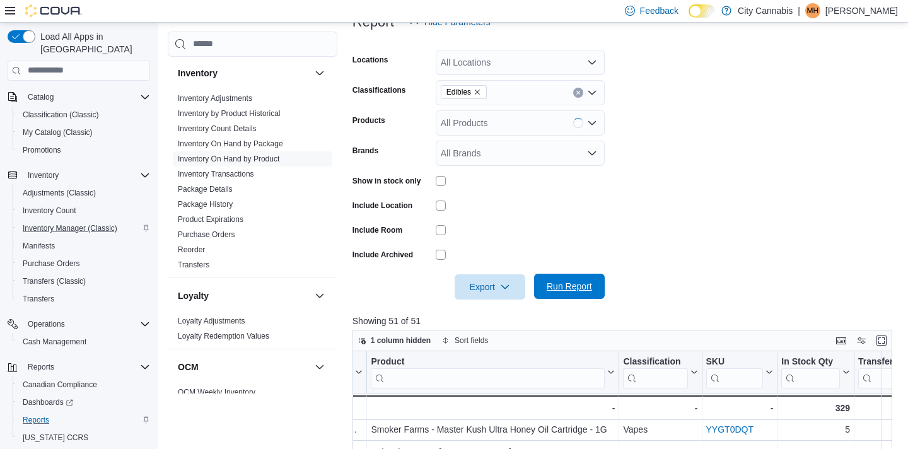
click at [572, 288] on span "Run Report" at bounding box center [569, 286] width 45 height 13
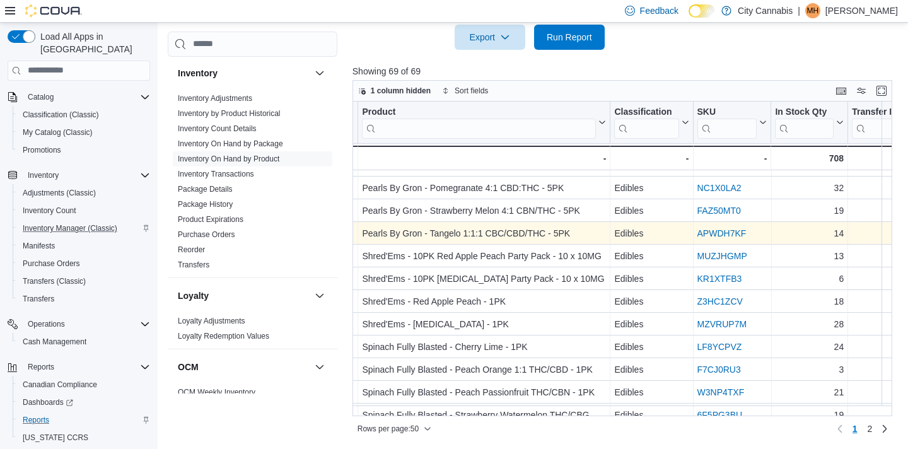
scroll to position [898, 84]
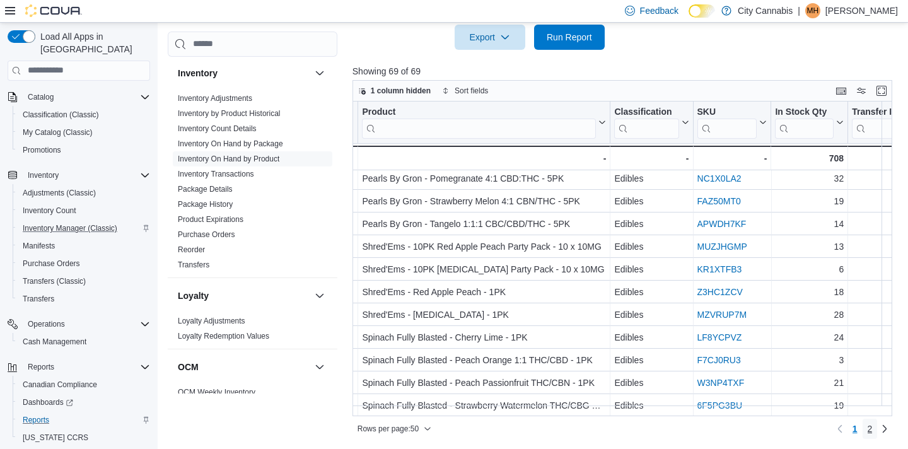
click at [873, 424] on link "2" at bounding box center [869, 429] width 15 height 20
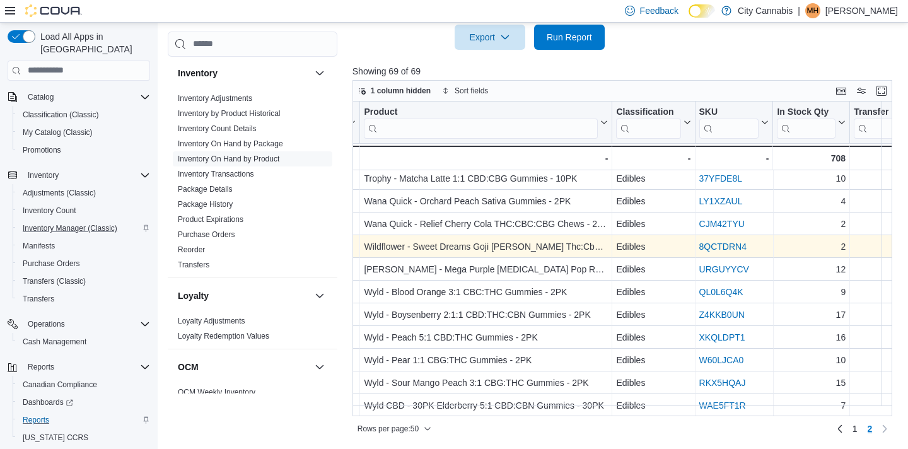
scroll to position [195, 83]
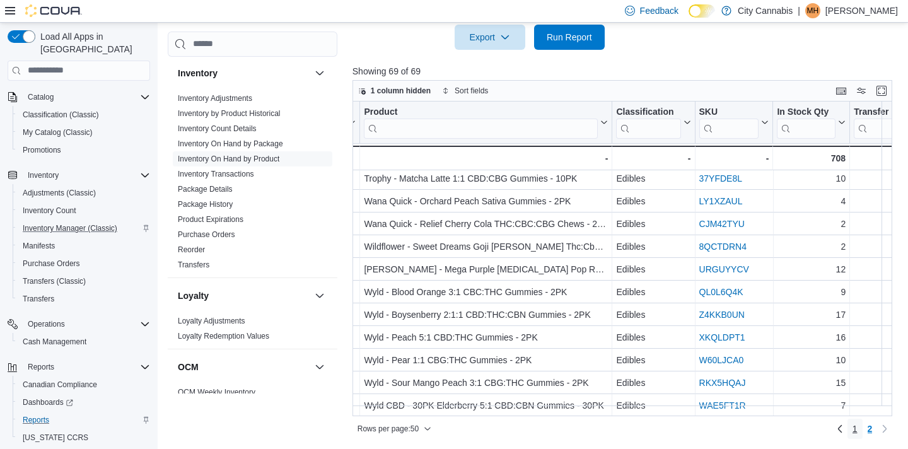
click at [854, 427] on span "1" at bounding box center [854, 428] width 5 height 13
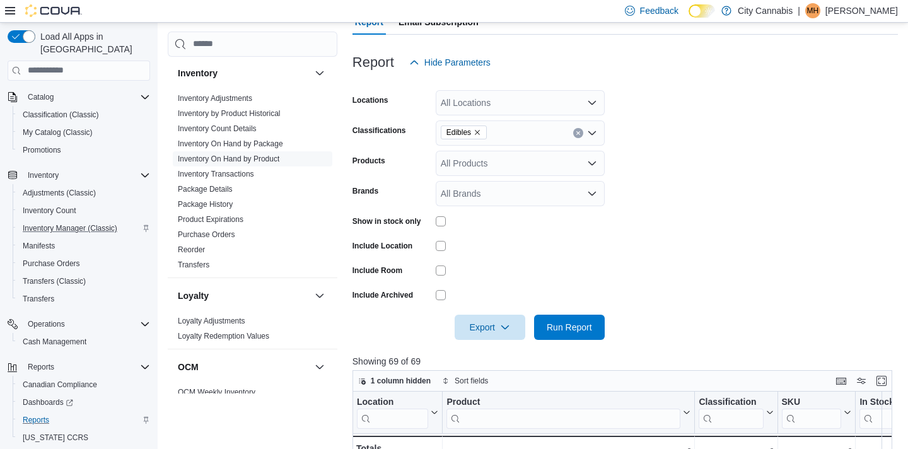
scroll to position [141, 0]
click at [579, 137] on button "Clear input" at bounding box center [578, 134] width 10 height 10
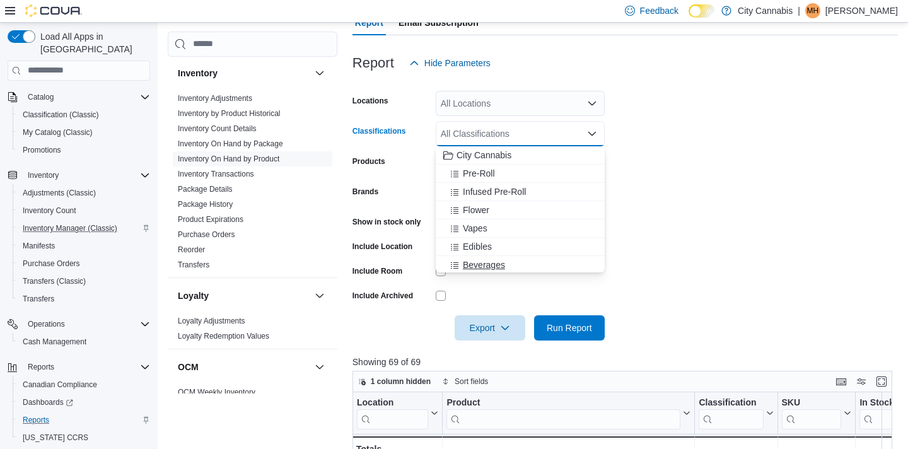
click at [538, 258] on div "Beverages" at bounding box center [520, 264] width 154 height 13
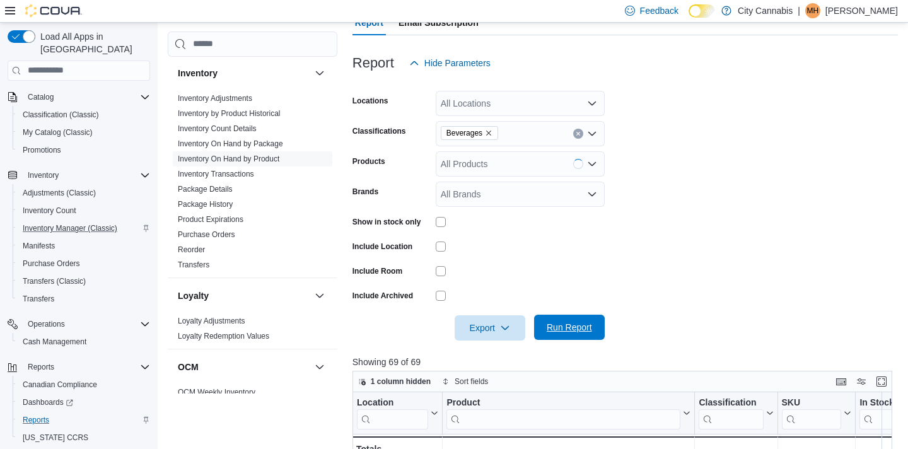
click at [576, 339] on span "Run Report" at bounding box center [569, 327] width 55 height 25
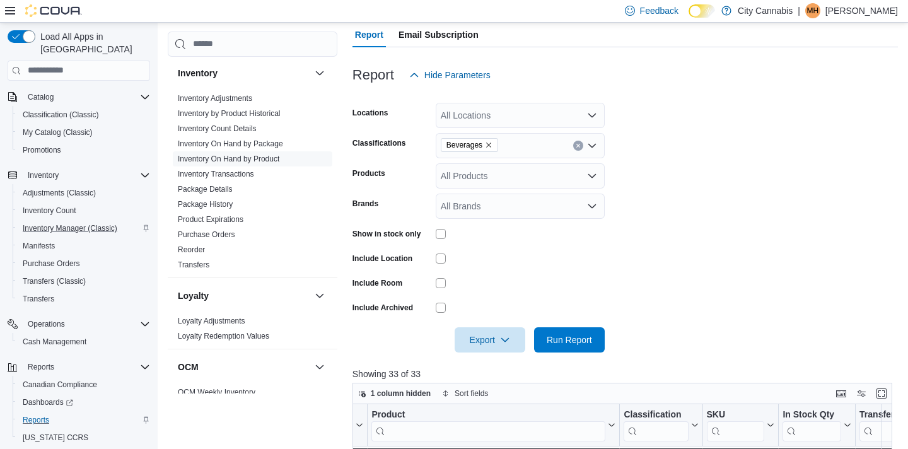
scroll to position [125, 0]
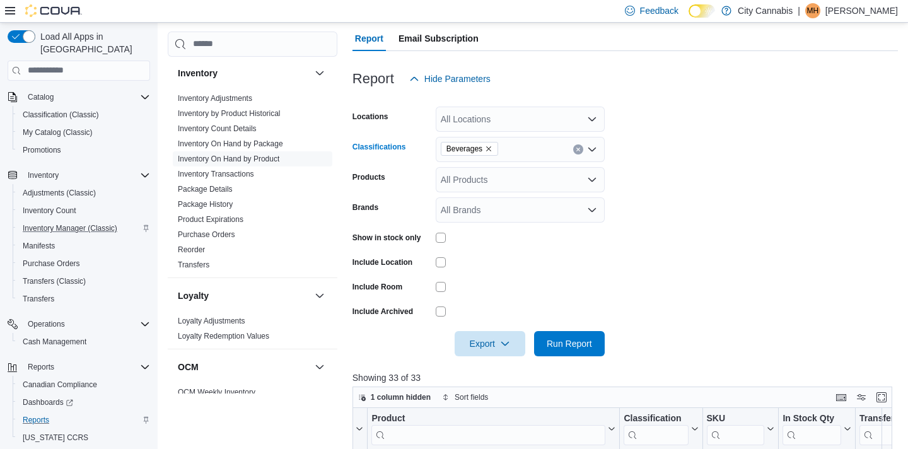
click at [576, 147] on icon "Clear input" at bounding box center [578, 149] width 5 height 5
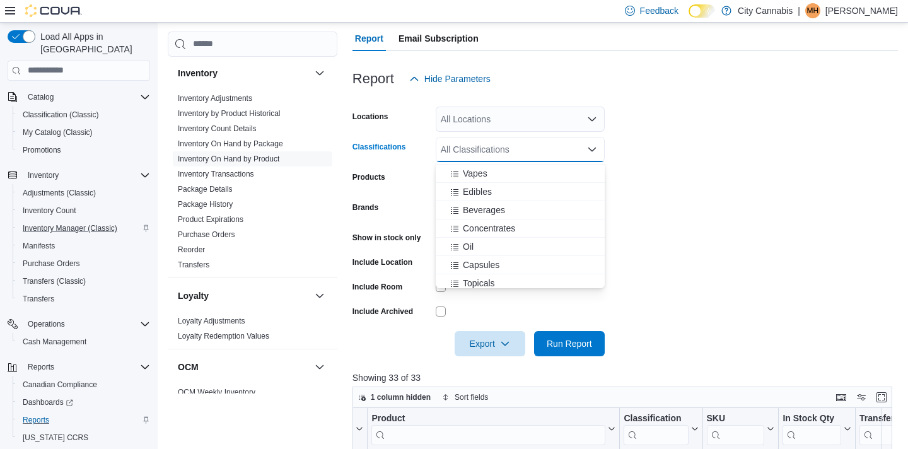
scroll to position [78, 0]
click at [542, 225] on div "Concentrates" at bounding box center [520, 221] width 154 height 13
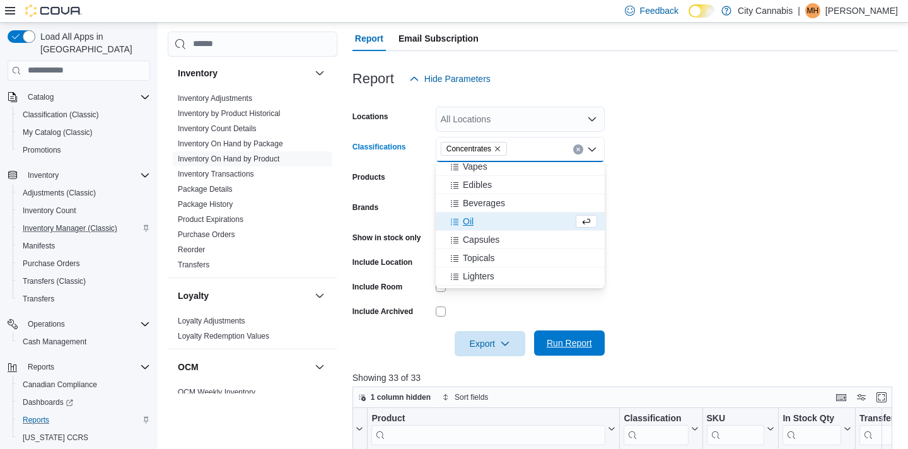
click at [577, 344] on span "Run Report" at bounding box center [569, 343] width 45 height 13
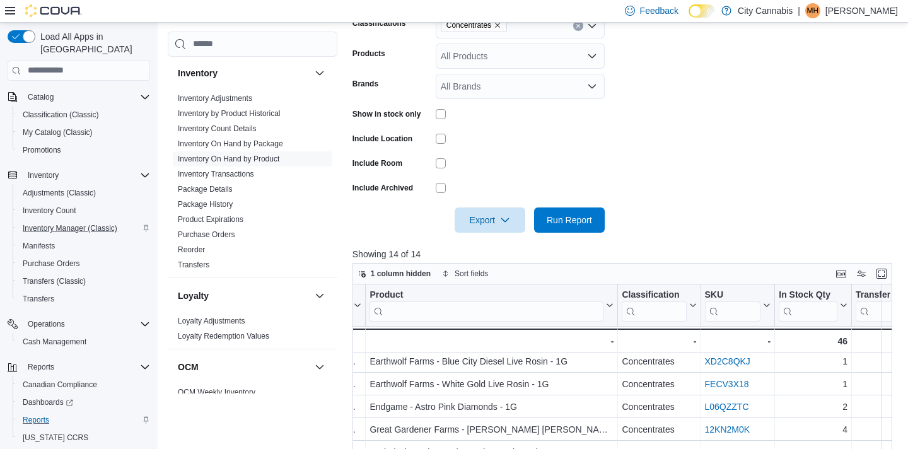
scroll to position [225, 0]
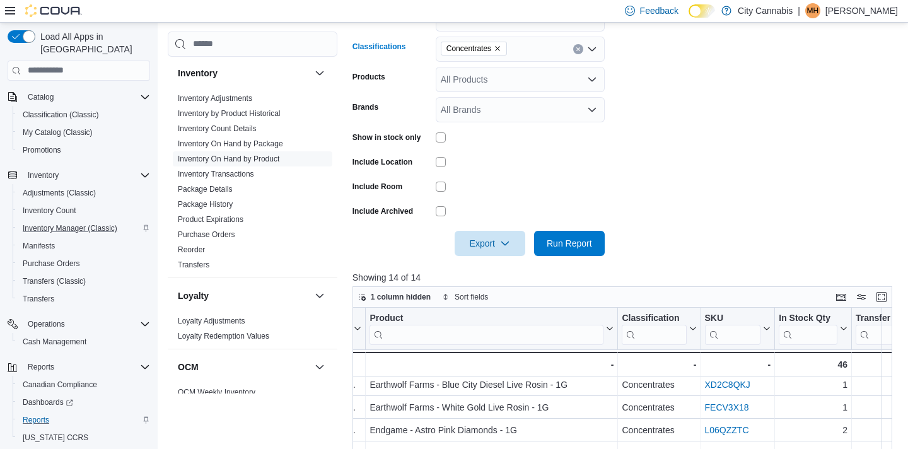
click at [577, 52] on button "Clear input" at bounding box center [578, 49] width 10 height 10
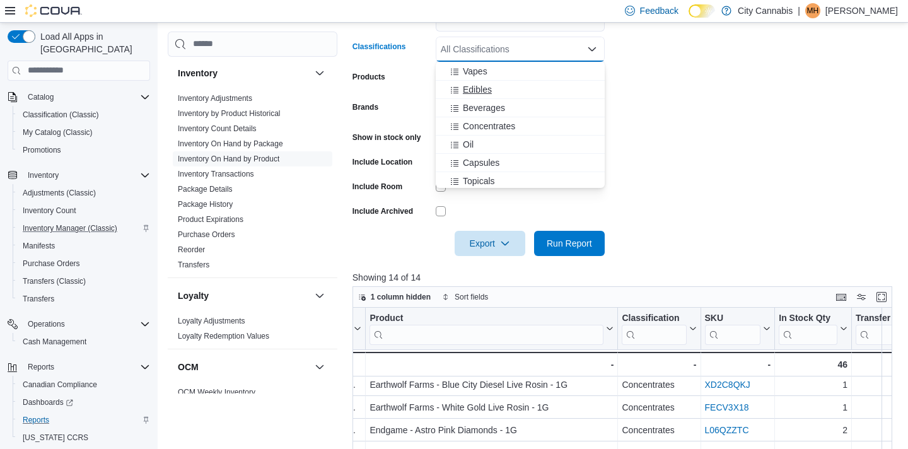
scroll to position [82, 0]
click at [530, 122] on div "Concentrates" at bounding box center [520, 116] width 154 height 13
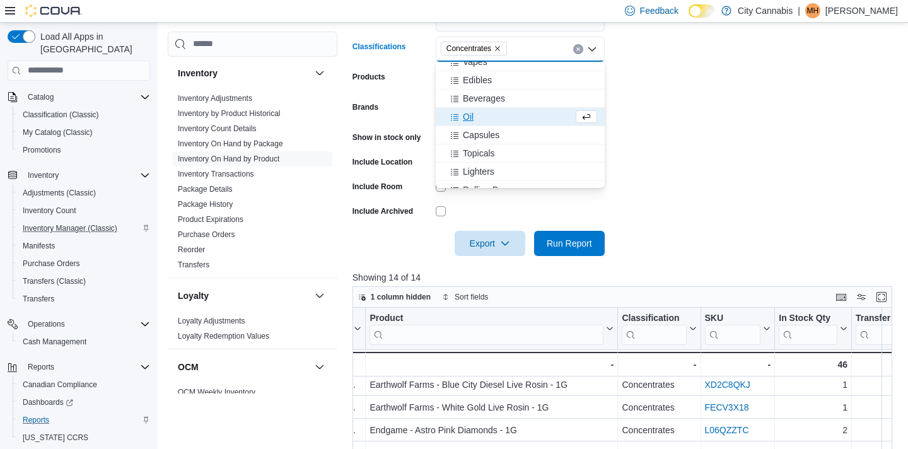
click at [578, 50] on icon "Clear input" at bounding box center [577, 48] width 3 height 3
click at [526, 132] on div "Oil" at bounding box center [520, 135] width 154 height 13
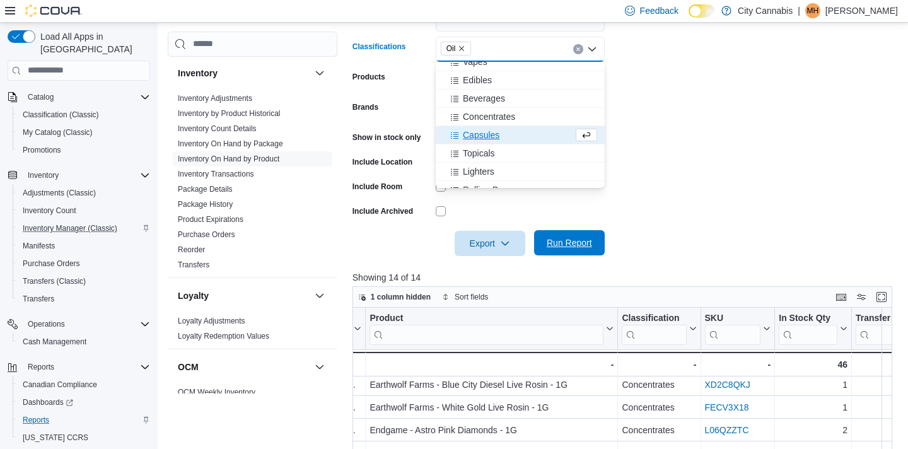
click at [562, 233] on span "Run Report" at bounding box center [569, 242] width 55 height 25
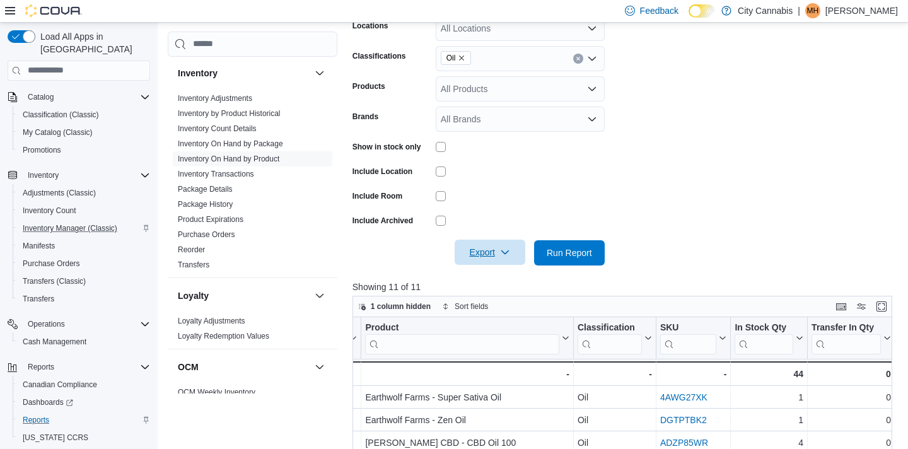
scroll to position [216, 0]
click at [580, 55] on icon "Clear input" at bounding box center [578, 57] width 5 height 5
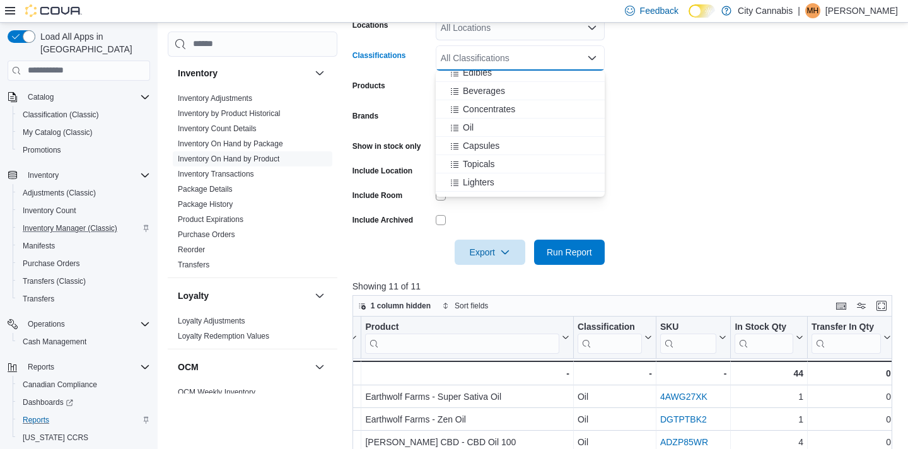
scroll to position [103, 0]
click at [552, 130] on button "Oil" at bounding box center [520, 122] width 169 height 18
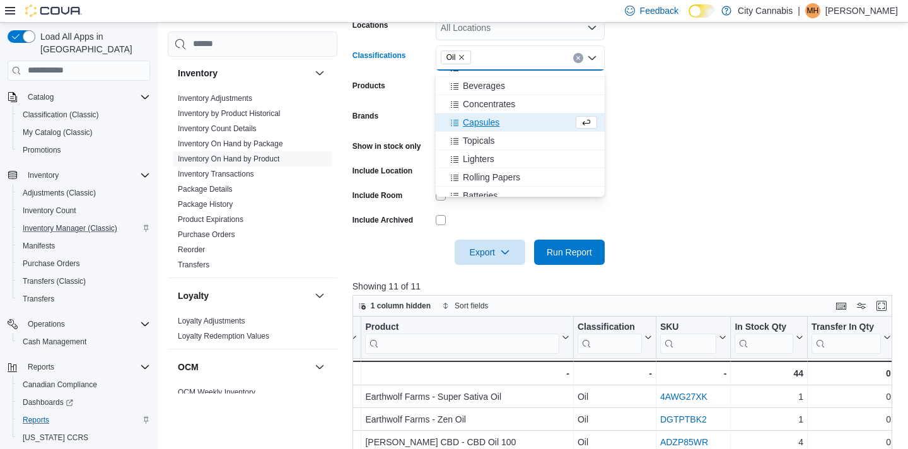
click at [583, 57] on button "Clear input" at bounding box center [578, 58] width 10 height 10
click at [562, 138] on div "Capsules" at bounding box center [520, 140] width 154 height 13
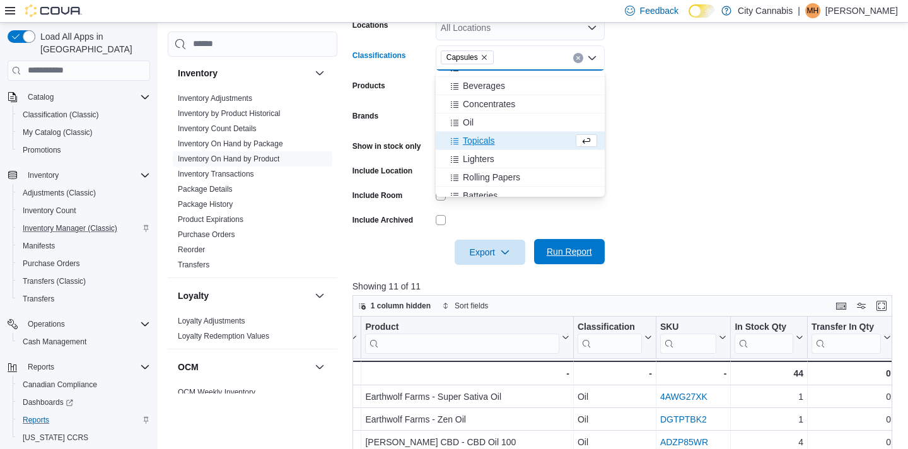
click at [557, 241] on span "Run Report" at bounding box center [569, 251] width 55 height 25
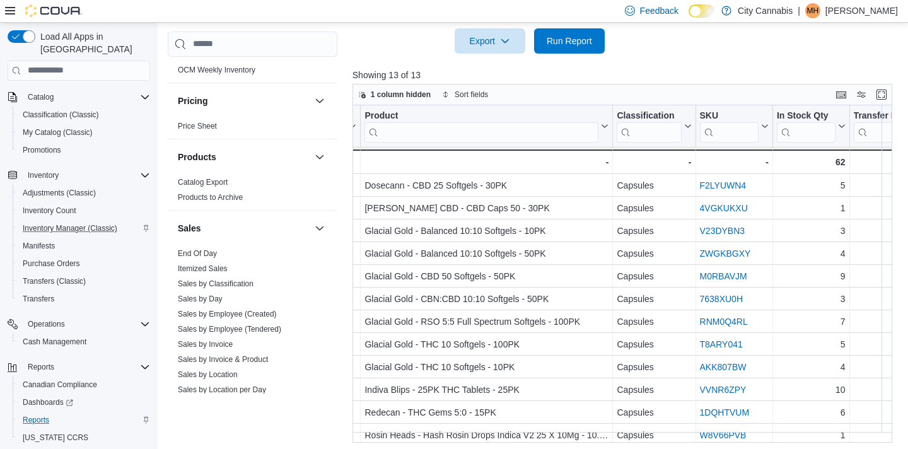
scroll to position [431, 0]
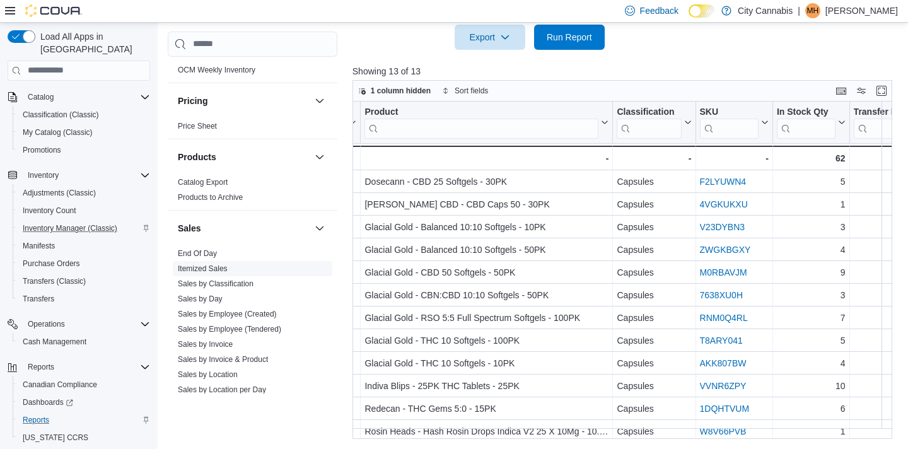
click at [194, 264] on link "Itemized Sales" at bounding box center [203, 268] width 50 height 9
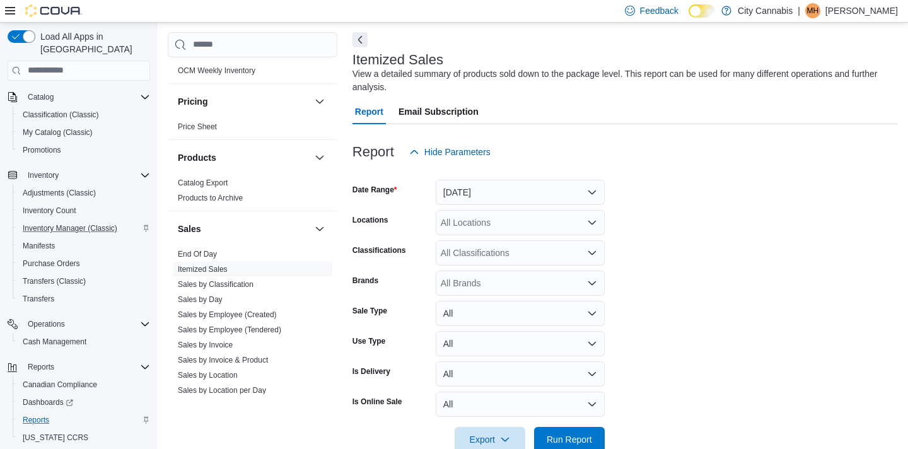
scroll to position [42, 0]
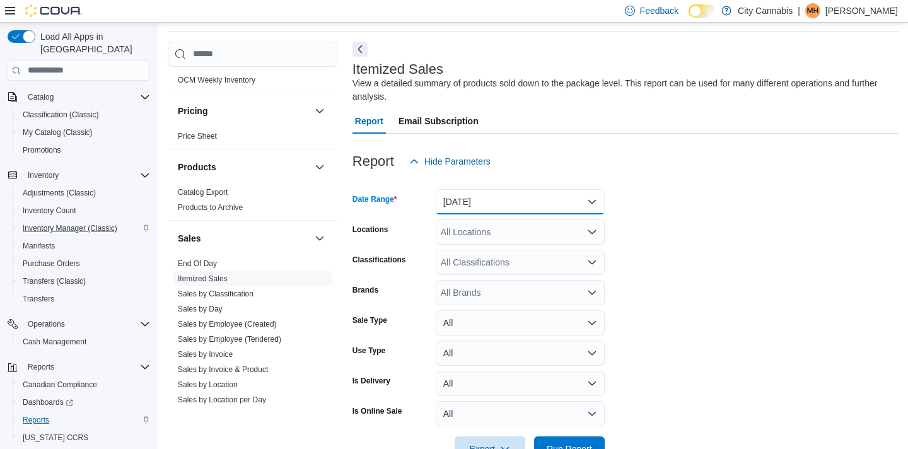
click at [472, 209] on button "Yesterday" at bounding box center [520, 201] width 169 height 25
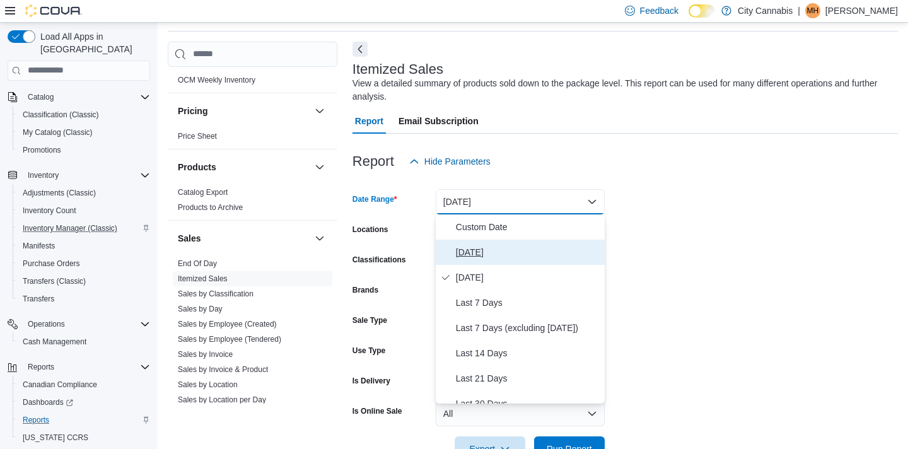
click at [473, 253] on span "Today" at bounding box center [528, 252] width 144 height 15
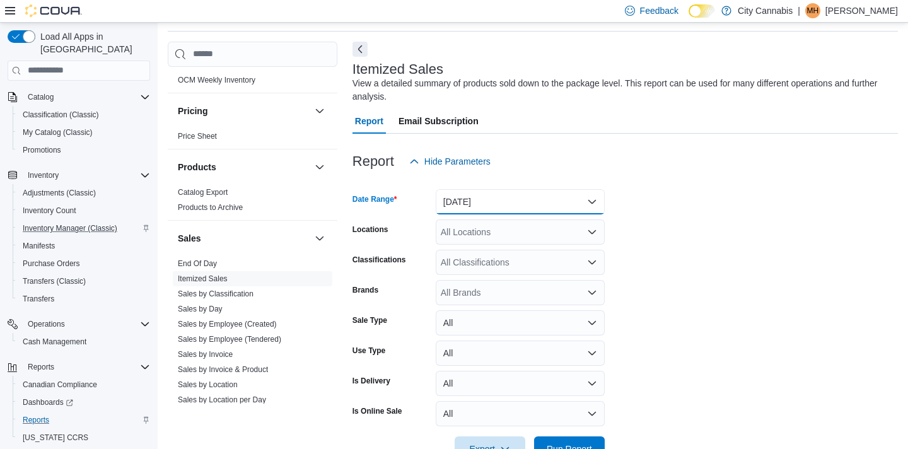
scroll to position [80, 0]
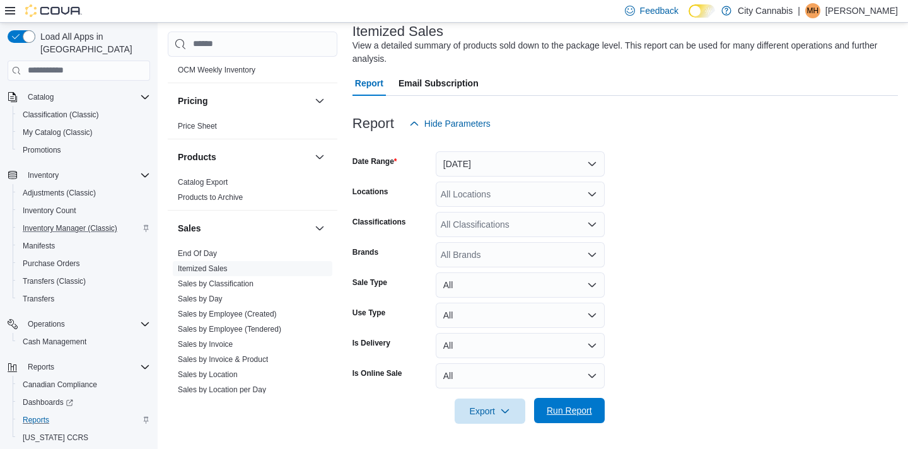
click at [577, 422] on span "Run Report" at bounding box center [569, 410] width 55 height 25
click at [714, 217] on form "Date Range Today Locations All Locations Classifications All Classifications Br…" at bounding box center [624, 279] width 545 height 287
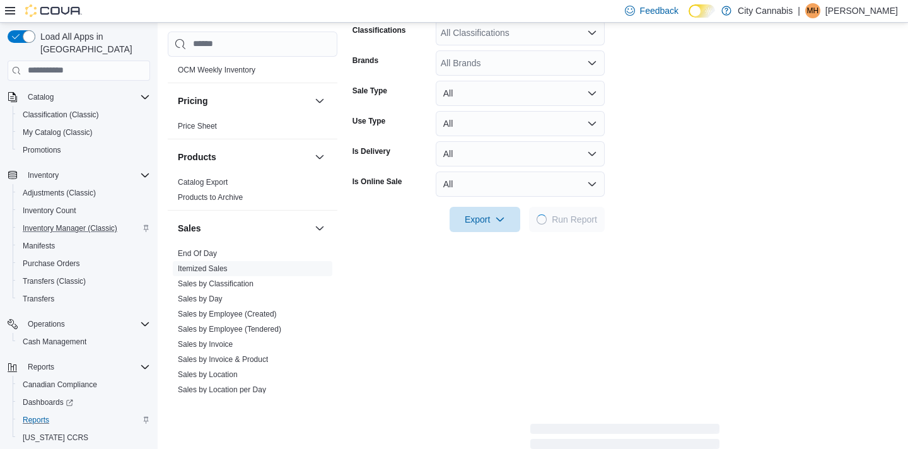
scroll to position [273, 0]
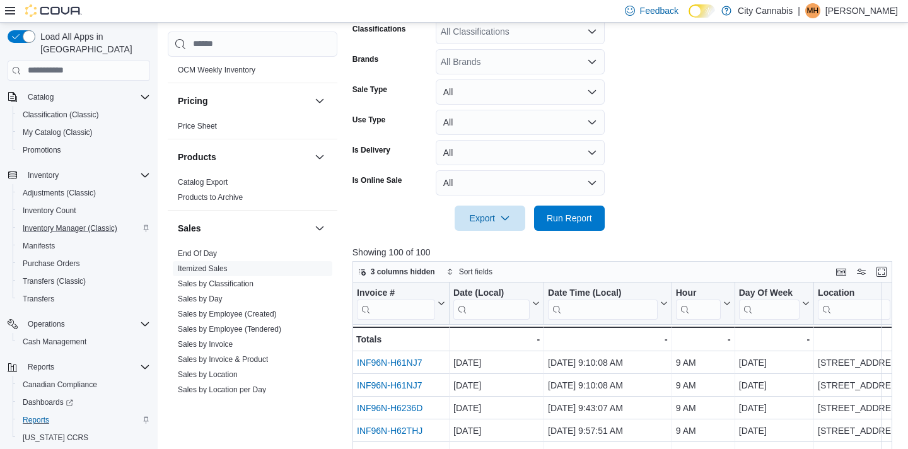
click at [689, 150] on form "Date Range Today Locations All Locations Classifications All Classifications Br…" at bounding box center [624, 86] width 545 height 287
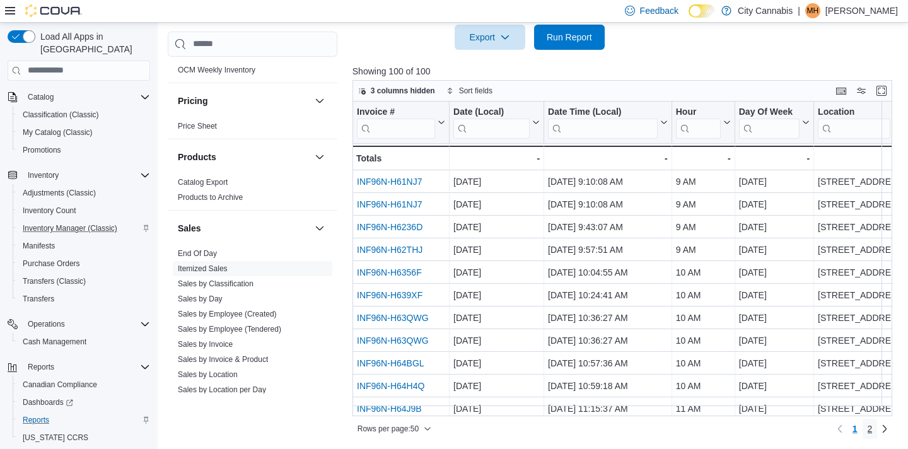
click at [875, 431] on link "2" at bounding box center [869, 429] width 15 height 20
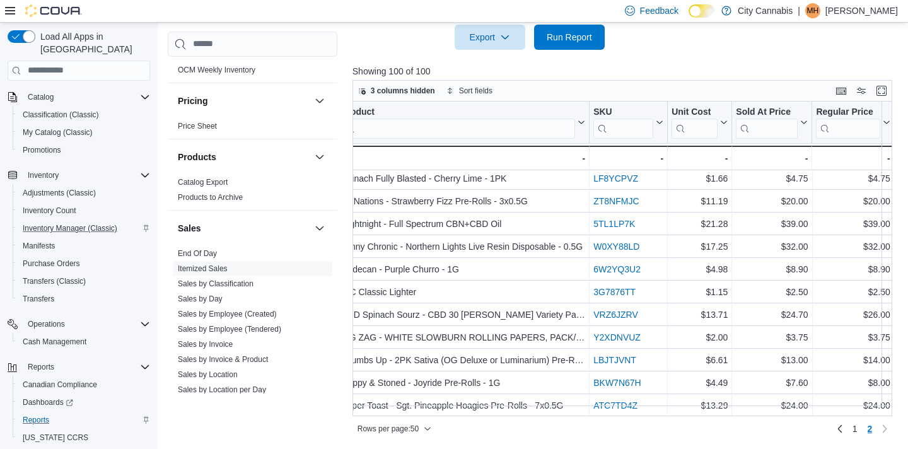
scroll to position [898, 1607]
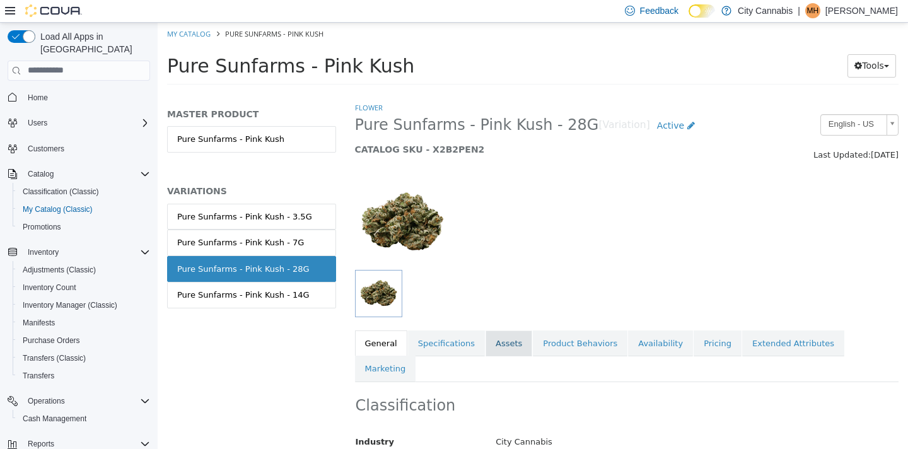
click at [507, 335] on link "Assets" at bounding box center [508, 343] width 47 height 26
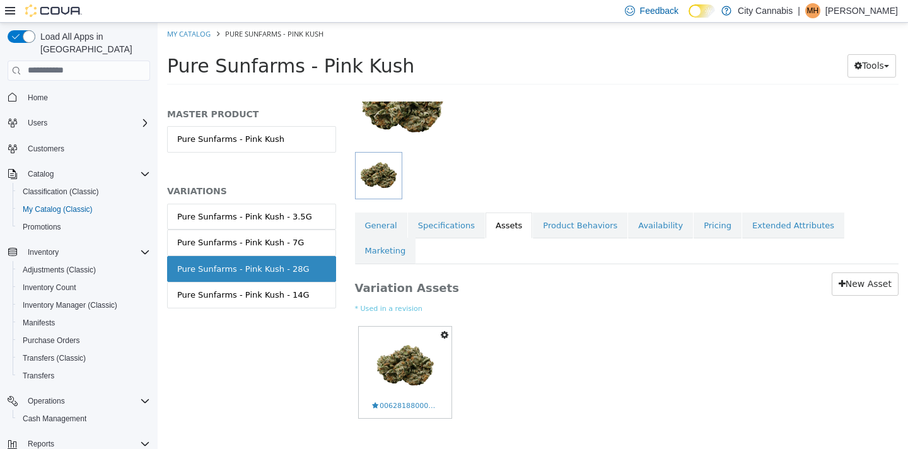
click at [443, 330] on icon "button" at bounding box center [445, 334] width 8 height 9
click at [412, 399] on link "Delete" at bounding box center [401, 407] width 100 height 17
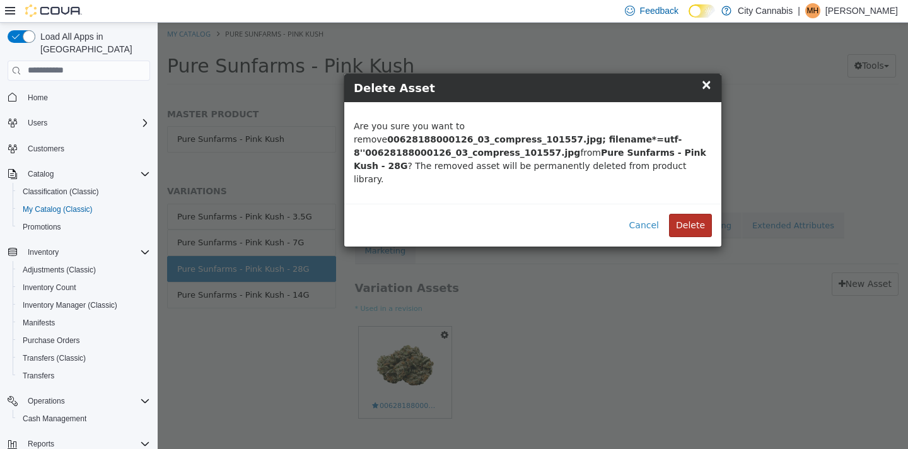
click at [688, 213] on button "Delete" at bounding box center [690, 224] width 43 height 23
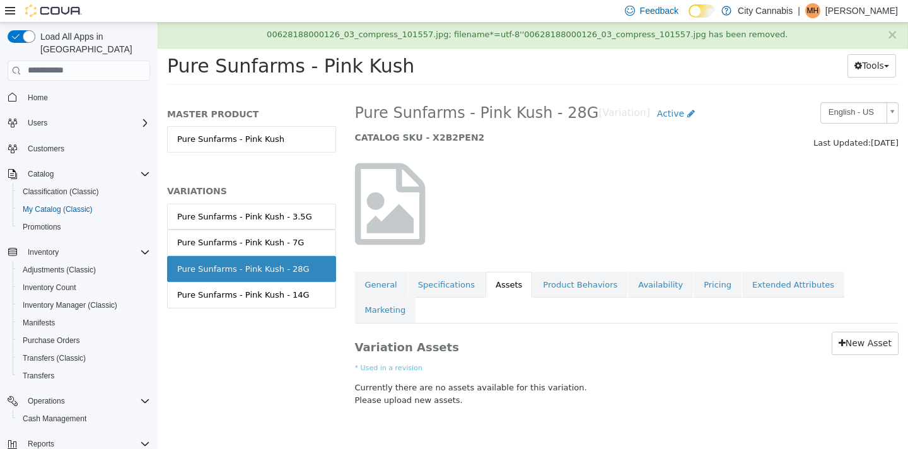
scroll to position [0, 0]
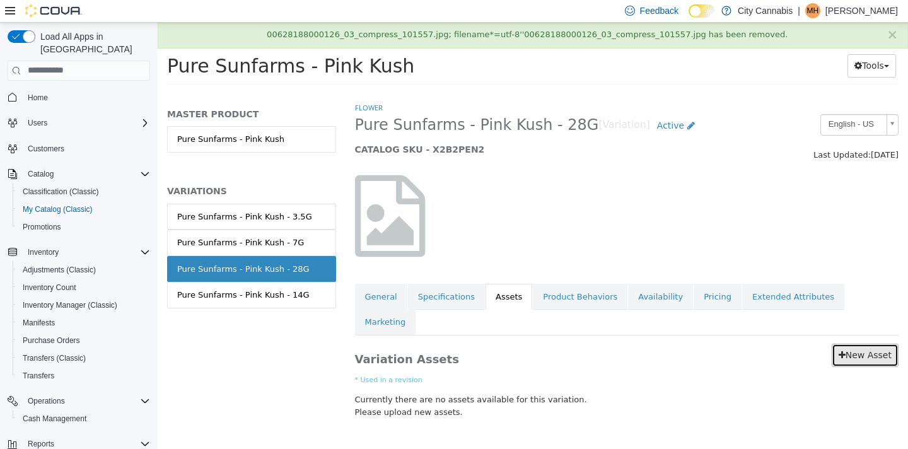
click at [848, 343] on link "New Asset" at bounding box center [865, 354] width 67 height 23
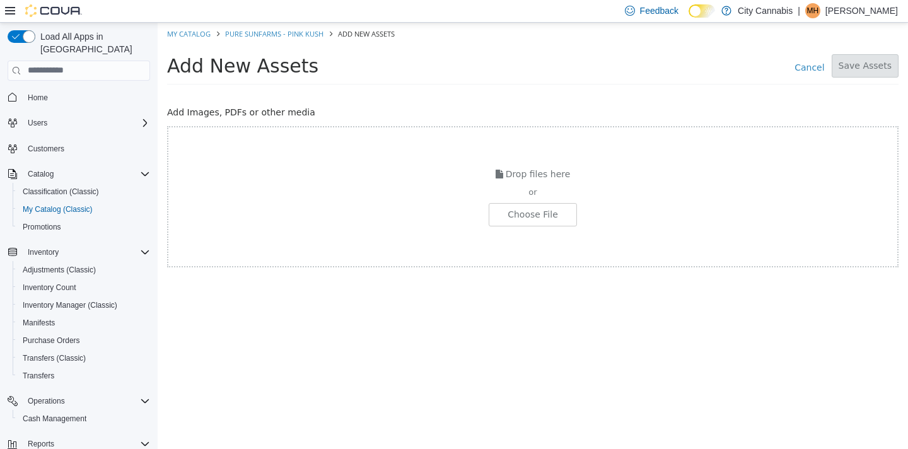
click at [518, 228] on div "Drop files here or Choose File" at bounding box center [532, 195] width 731 height 141
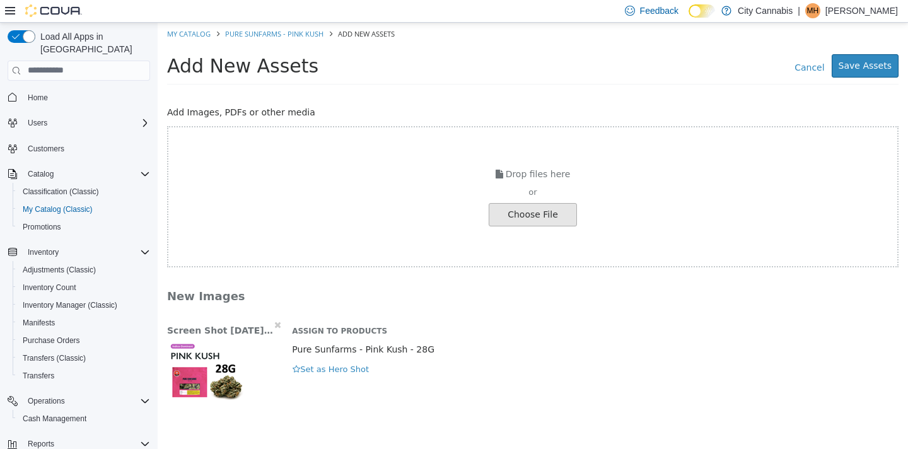
click at [328, 377] on div "Screen Shot 2025-08-11 at 3.42.45 PM.png Assign to Products Pure Sunfarms - Pin…" at bounding box center [533, 360] width 750 height 84
click at [337, 372] on button "Set as Hero Shot" at bounding box center [331, 369] width 78 height 14
click at [860, 69] on button "Save Assets" at bounding box center [865, 65] width 67 height 23
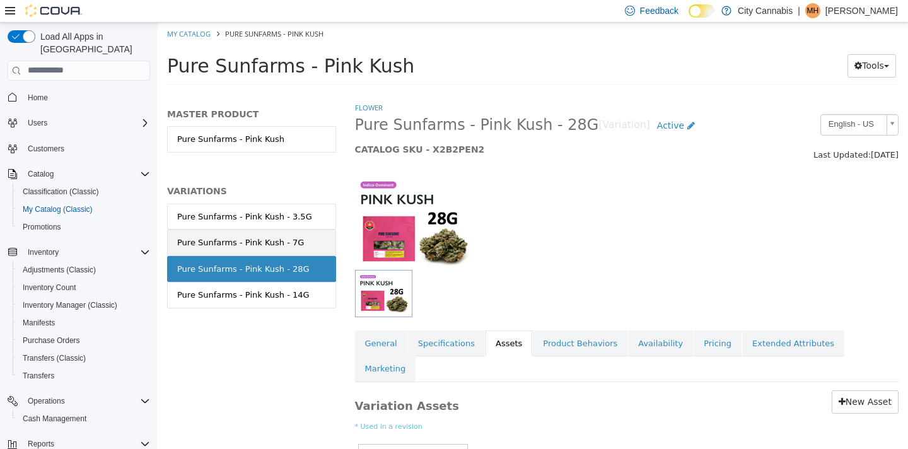
click at [272, 238] on div "Pure Sunfarms - Pink Kush - 7G" at bounding box center [240, 242] width 127 height 13
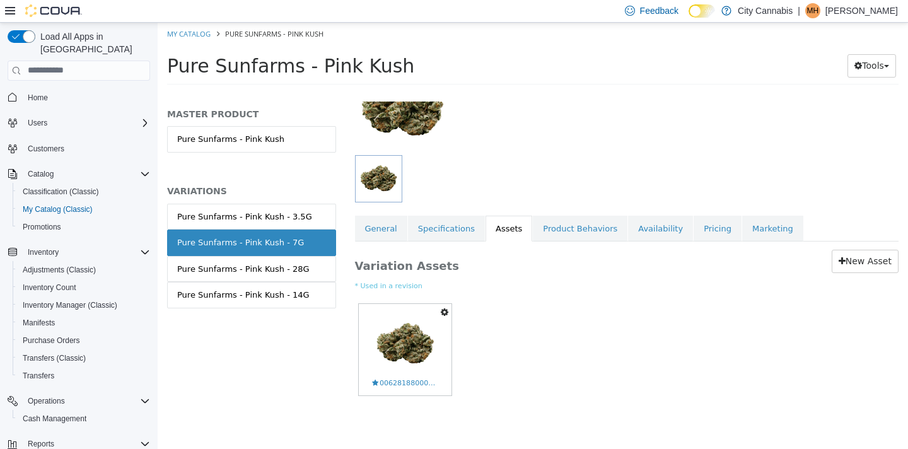
scroll to position [118, 0]
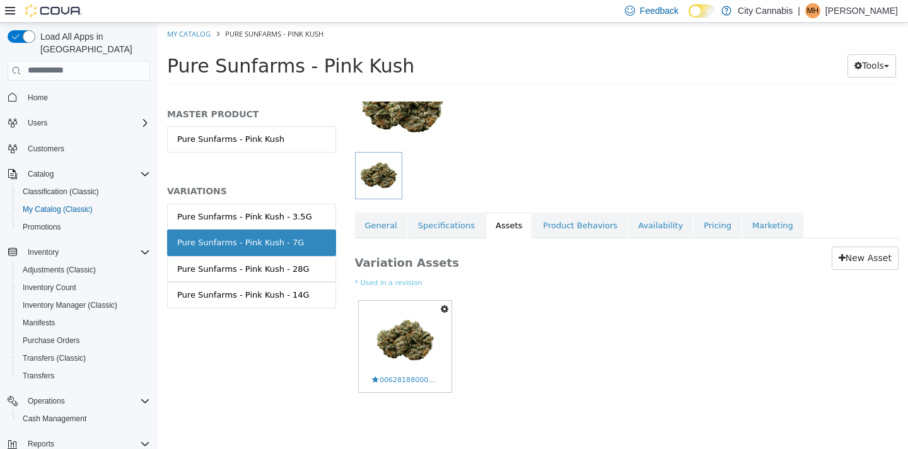
click at [445, 311] on icon "button" at bounding box center [445, 308] width 8 height 9
click at [417, 378] on link "Delete" at bounding box center [401, 381] width 100 height 17
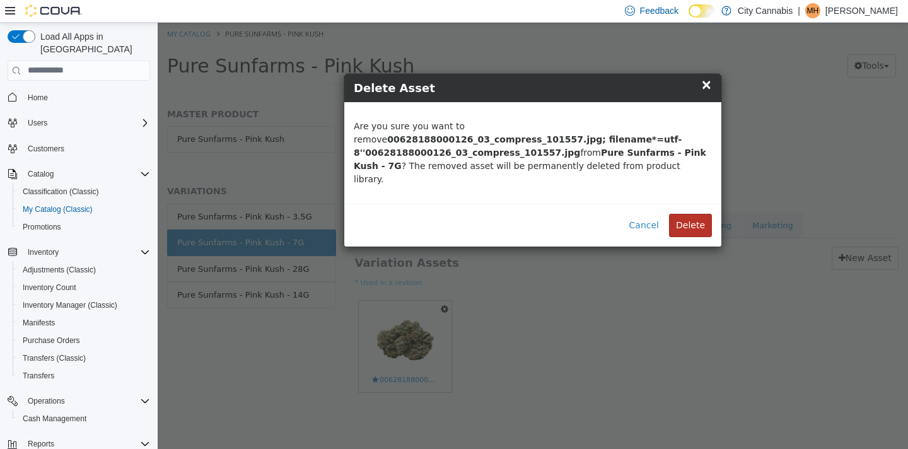
click at [694, 213] on button "Delete" at bounding box center [690, 224] width 43 height 23
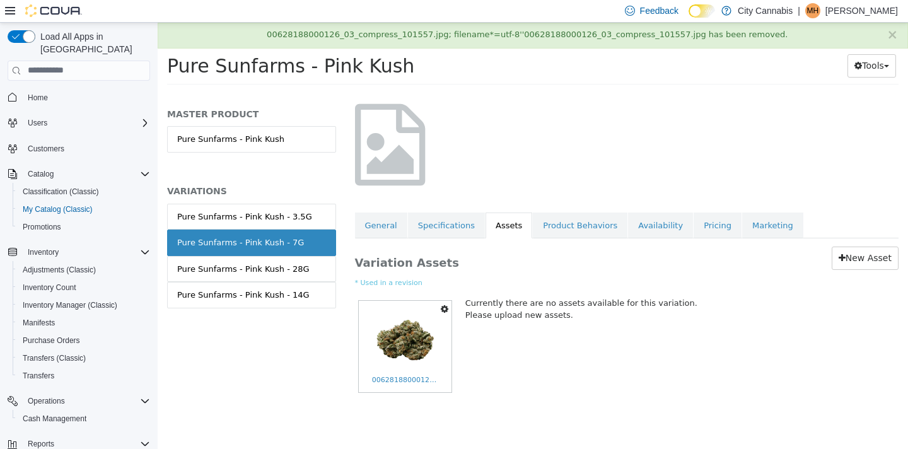
scroll to position [0, 0]
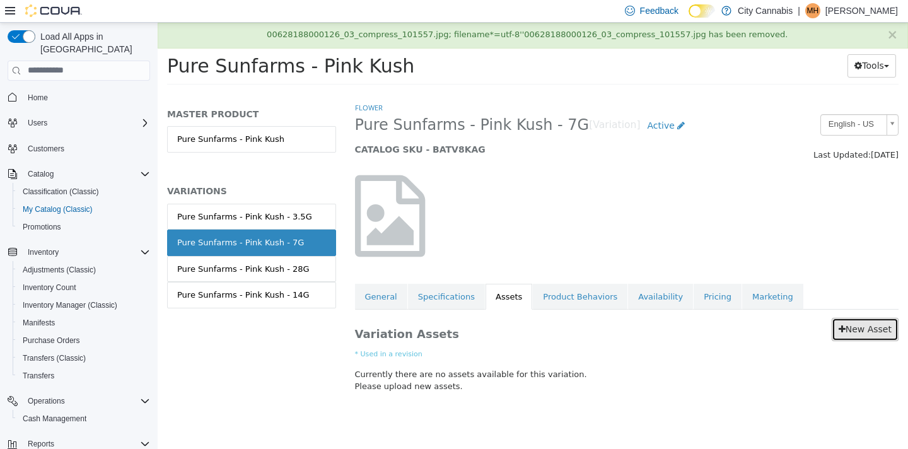
click at [857, 320] on link "New Asset" at bounding box center [865, 328] width 67 height 23
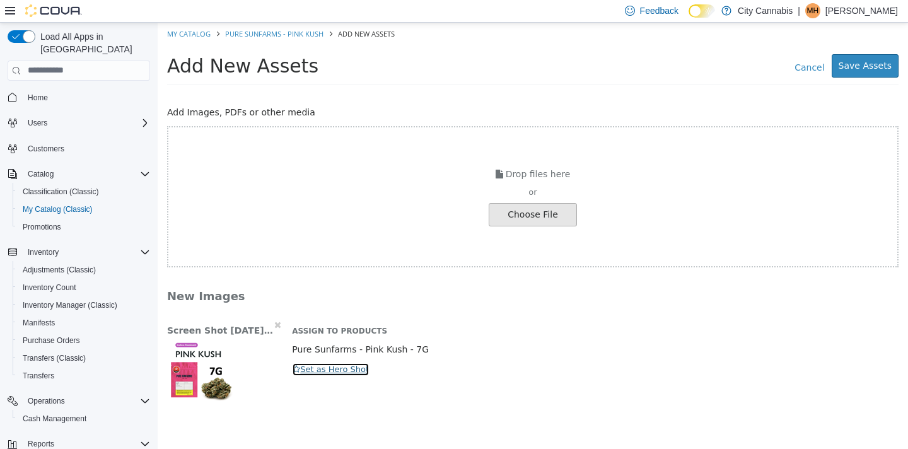
click at [340, 365] on button "Set as Hero Shot" at bounding box center [331, 369] width 78 height 14
click at [859, 72] on button "Save Assets" at bounding box center [865, 65] width 67 height 23
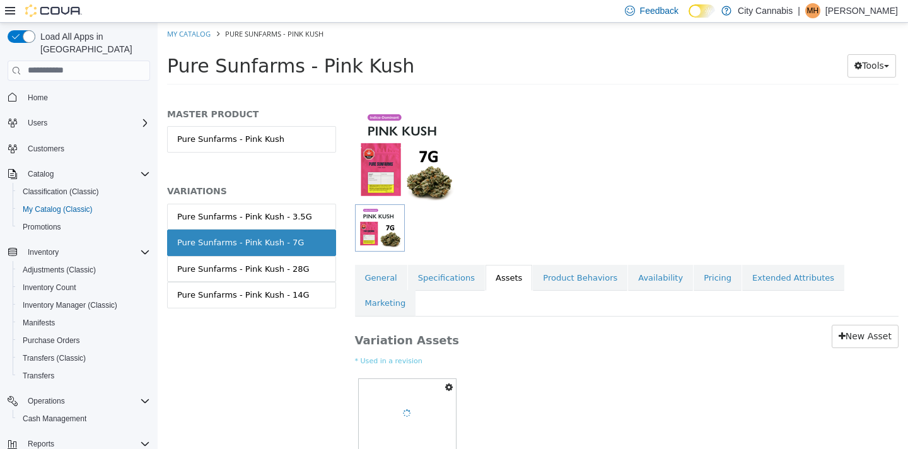
scroll to position [118, 0]
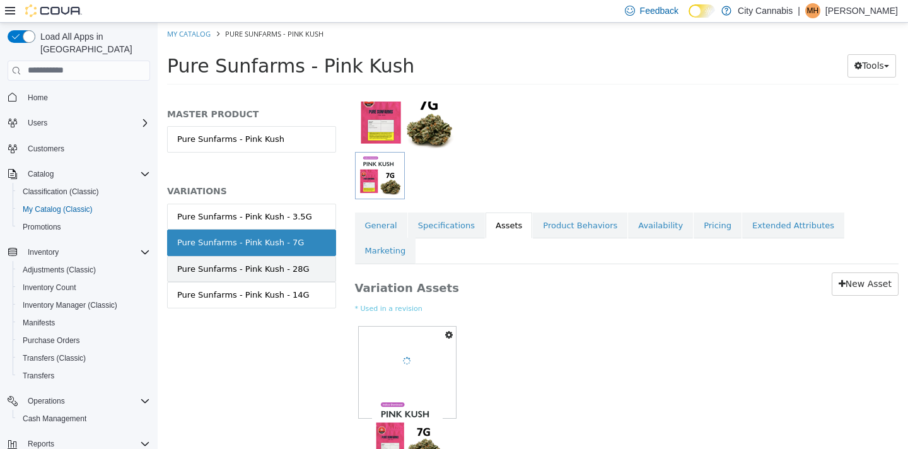
click at [269, 268] on div "Pure Sunfarms - Pink Kush - 28G" at bounding box center [243, 268] width 132 height 13
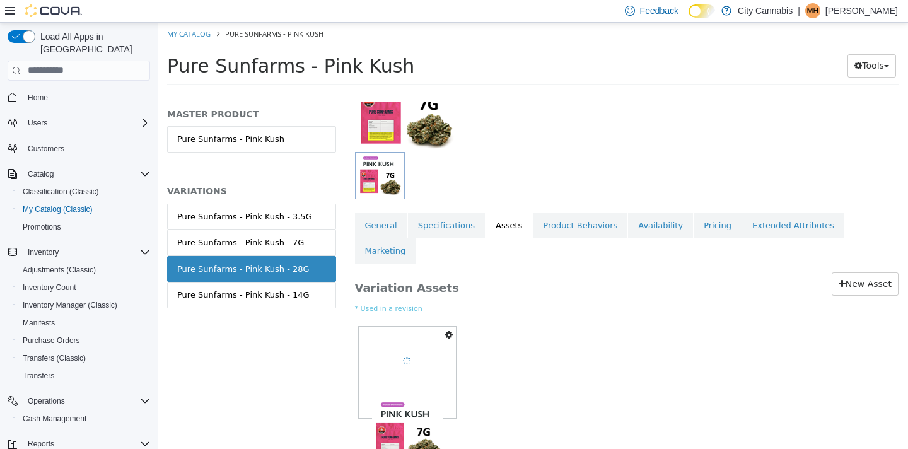
scroll to position [117, 0]
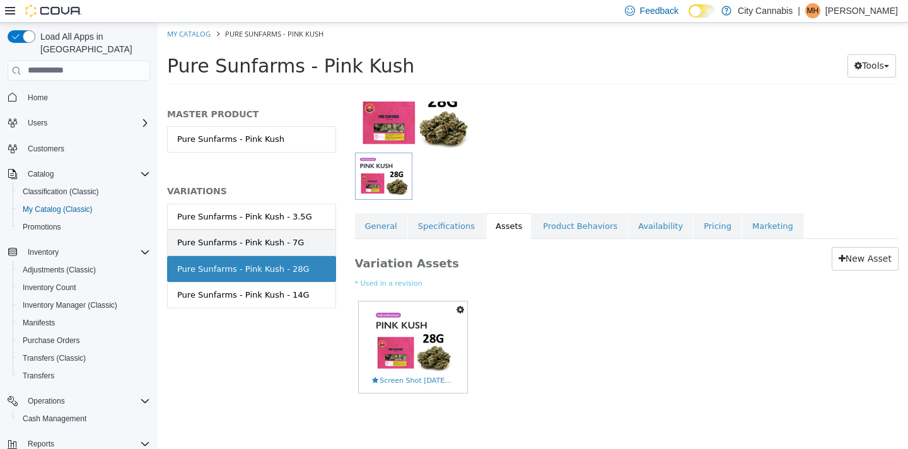
click at [269, 241] on div "Pure Sunfarms - Pink Kush - 7G" at bounding box center [240, 242] width 127 height 13
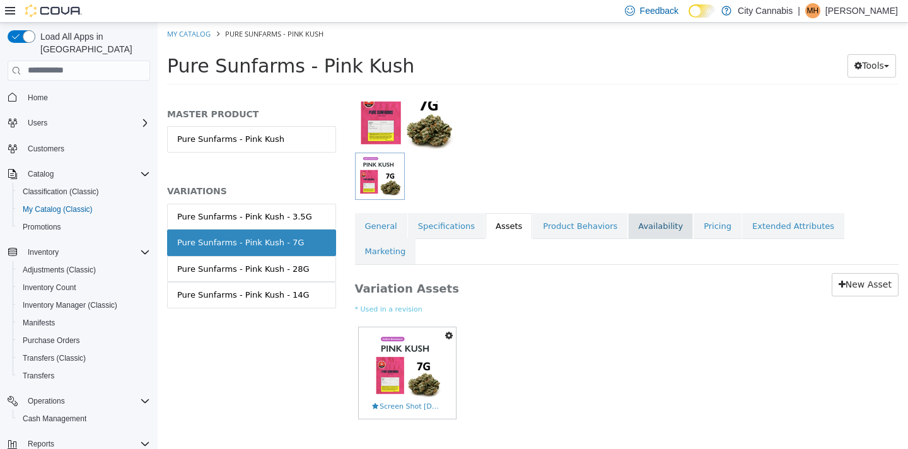
click at [656, 226] on link "Availability" at bounding box center [660, 225] width 65 height 26
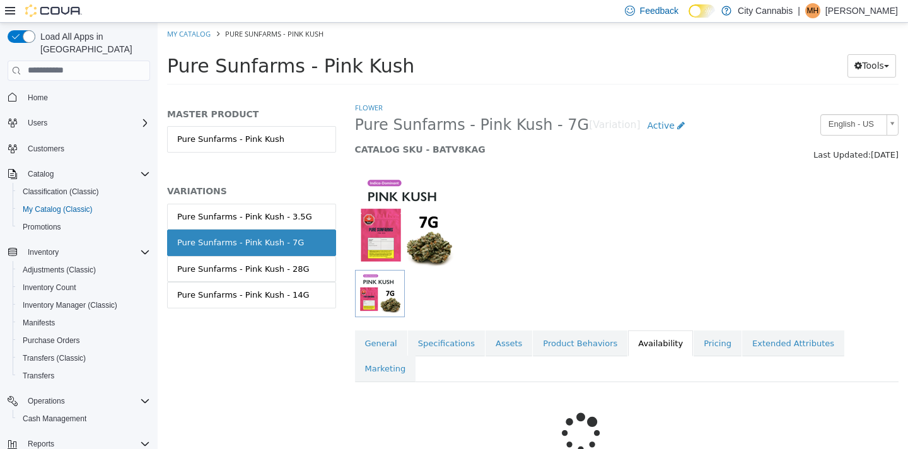
scroll to position [41, 0]
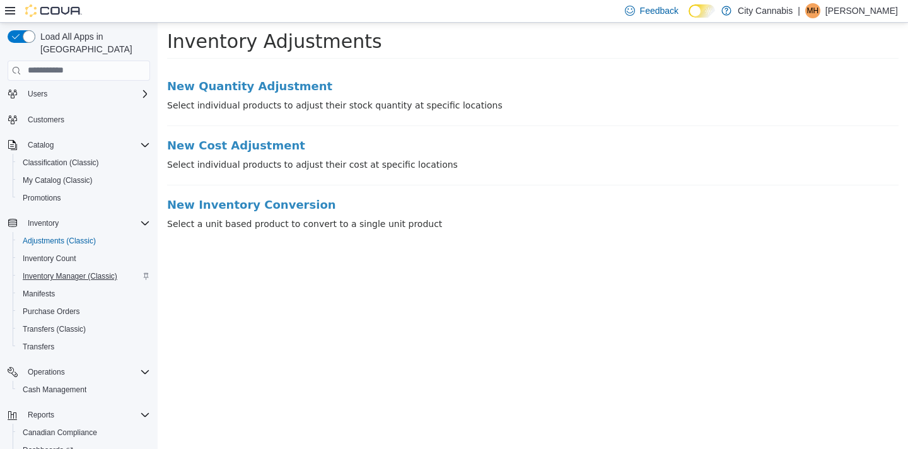
scroll to position [31, 0]
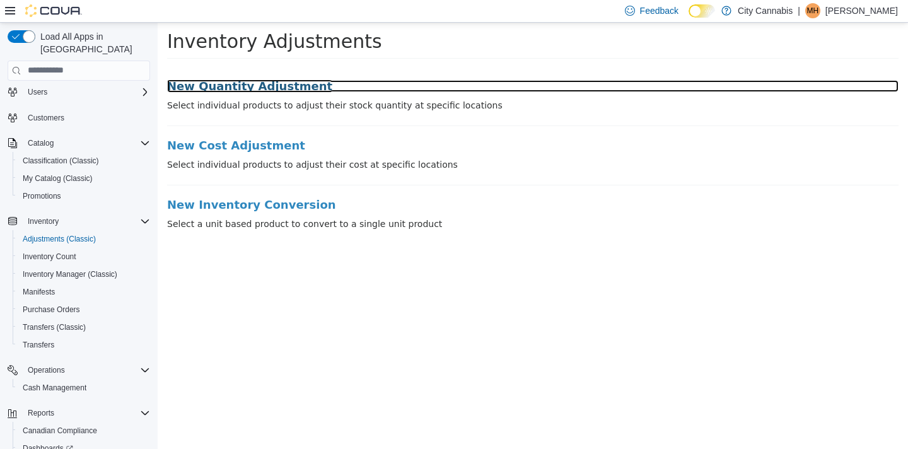
click at [235, 86] on h3 "New Quantity Adjustment" at bounding box center [532, 85] width 731 height 13
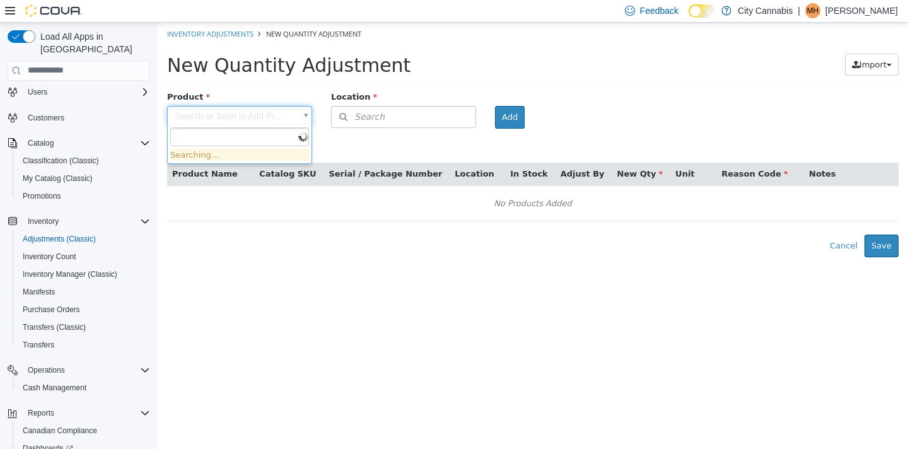
click at [273, 124] on body "× Inventory Adjustments New Quantity Adjustment New Quantity Adjustment Import …" at bounding box center [533, 139] width 750 height 235
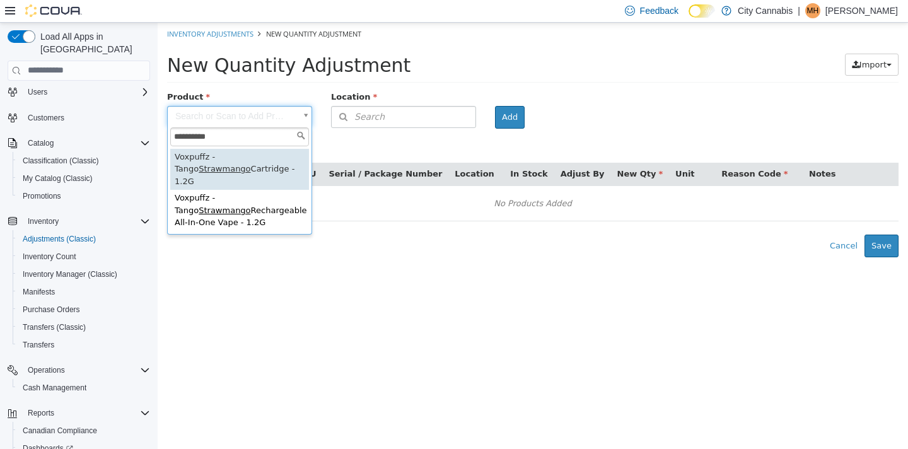
type input "**********"
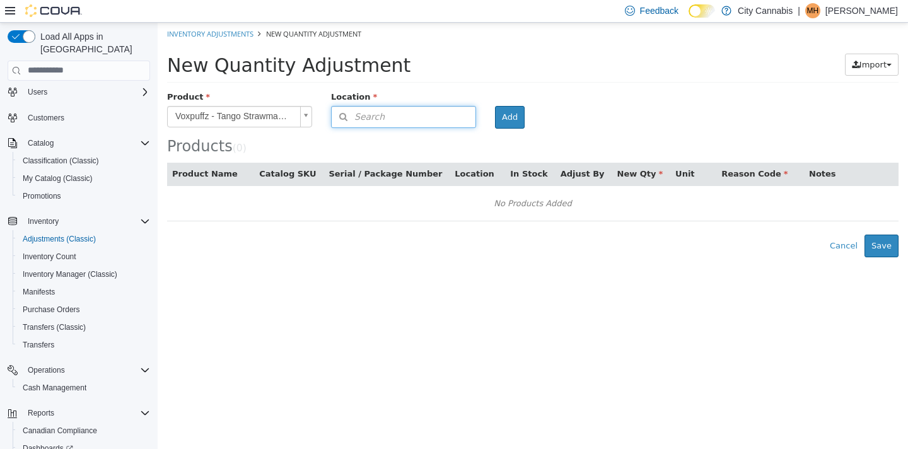
click at [368, 112] on span "Search" at bounding box center [358, 116] width 53 height 13
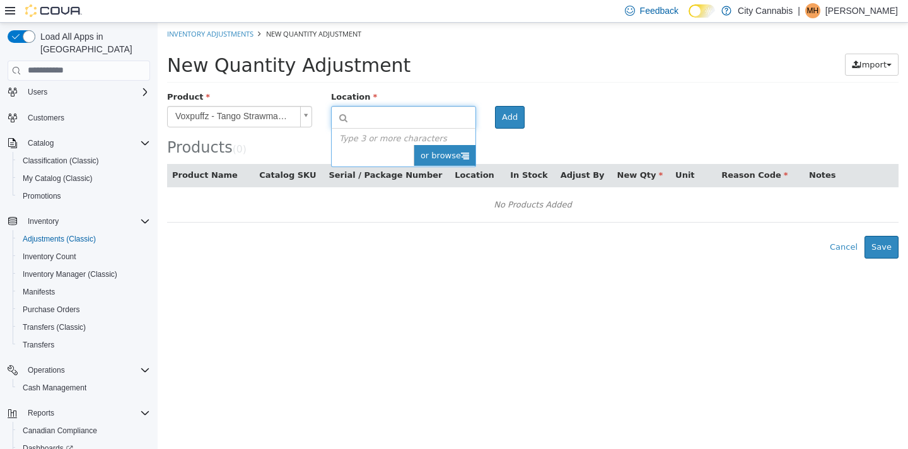
click at [460, 156] on span "or browse" at bounding box center [445, 154] width 62 height 21
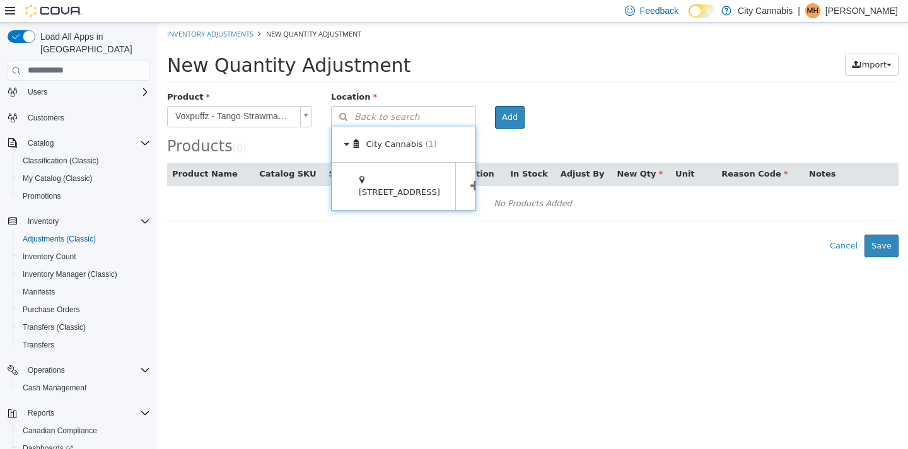
click at [463, 170] on span at bounding box center [474, 185] width 39 height 47
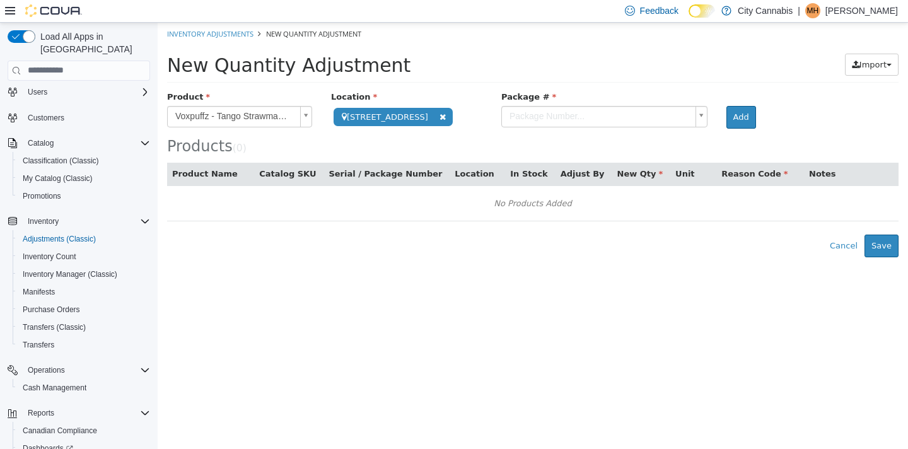
click at [545, 121] on body "**********" at bounding box center [533, 139] width 750 height 235
click at [726, 118] on button "Add" at bounding box center [741, 116] width 30 height 23
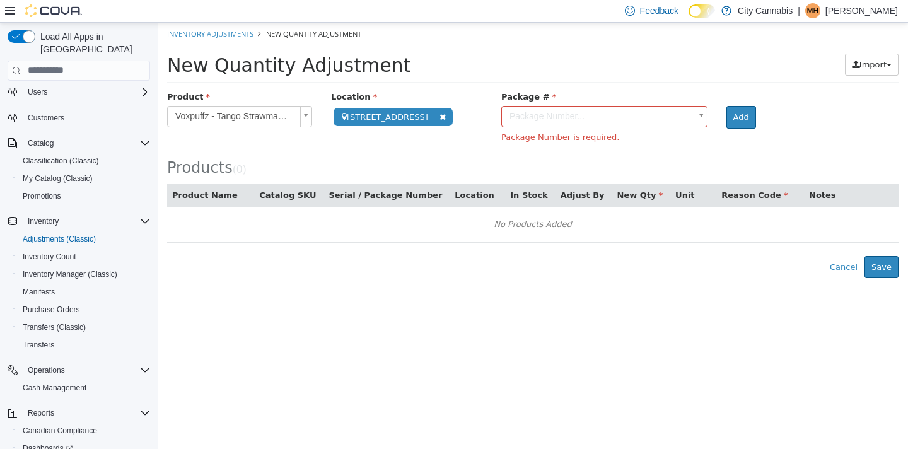
click at [653, 126] on body "**********" at bounding box center [533, 149] width 750 height 255
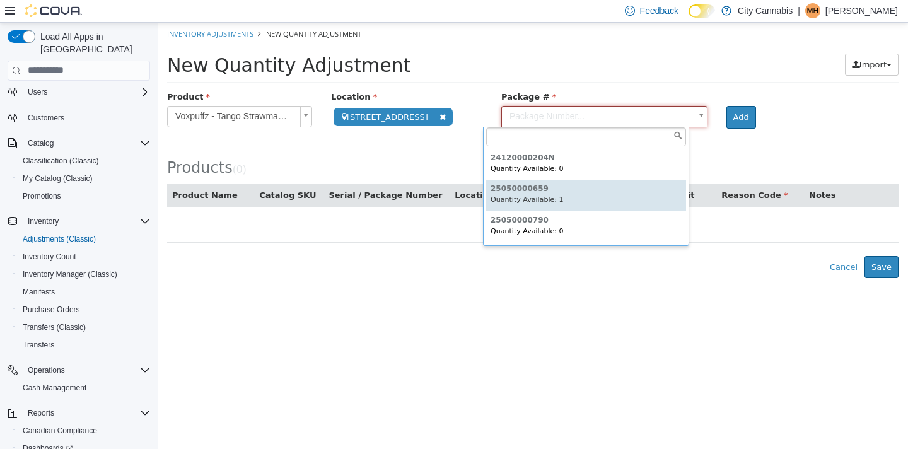
type input "**********"
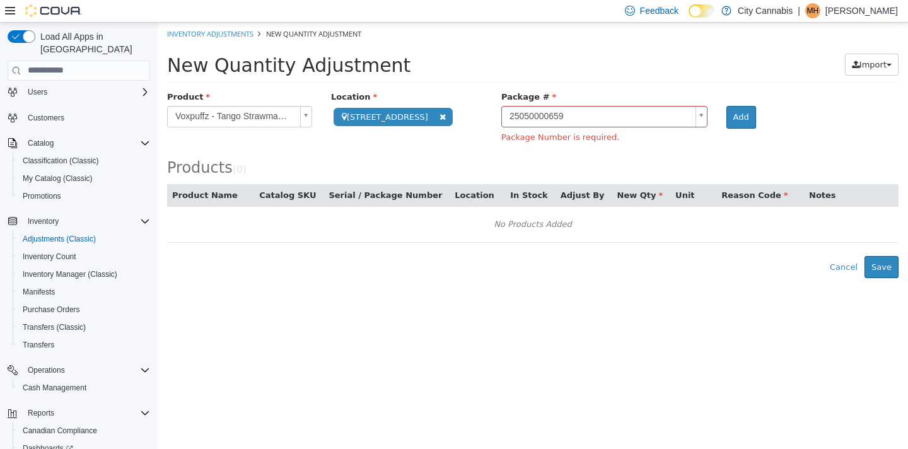
click at [739, 122] on div "Add" at bounding box center [738, 116] width 42 height 23
click at [728, 120] on button "Add" at bounding box center [741, 116] width 30 height 23
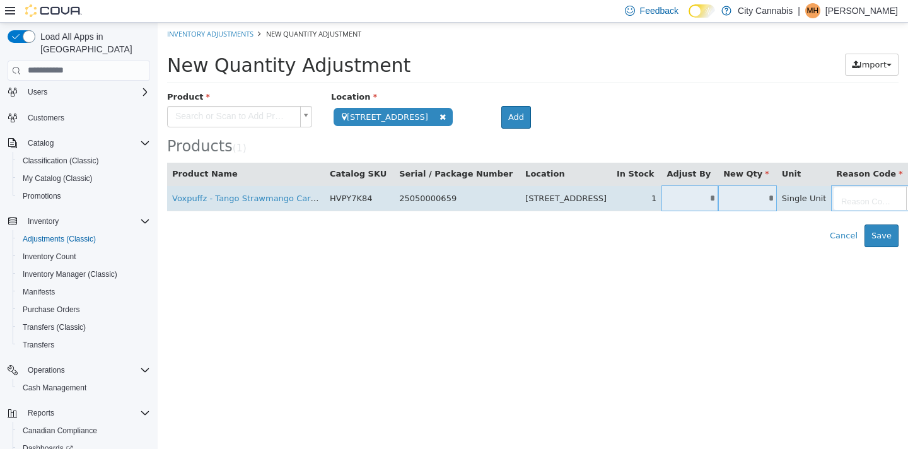
drag, startPoint x: 637, startPoint y: 199, endPoint x: 700, endPoint y: 206, distance: 63.5
click at [697, 203] on tr "Voxpuffz - Tango Strawmango Cartridge - 1.2G HVPY7K84 25050000659 [STREET_ADDRE…" at bounding box center [574, 198] width 814 height 26
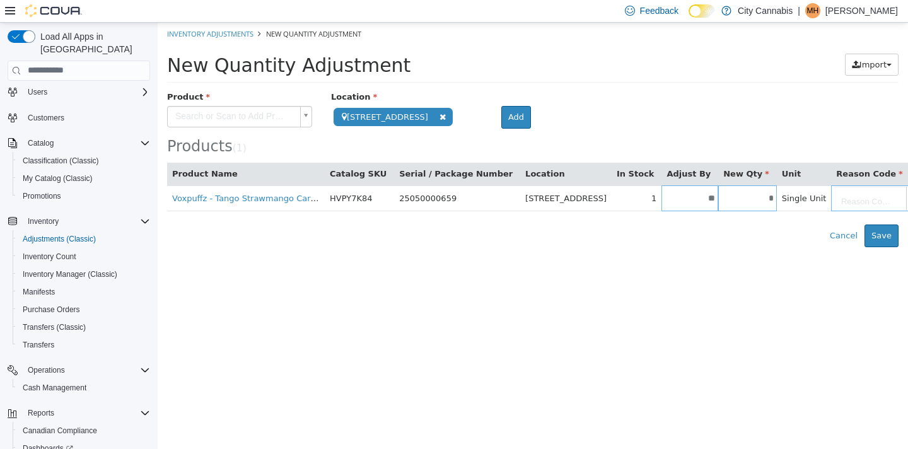
type input "**"
type input "*"
click at [760, 240] on div "Error saving adjustment please resolve the errors above. Cancel Save" at bounding box center [533, 235] width 750 height 23
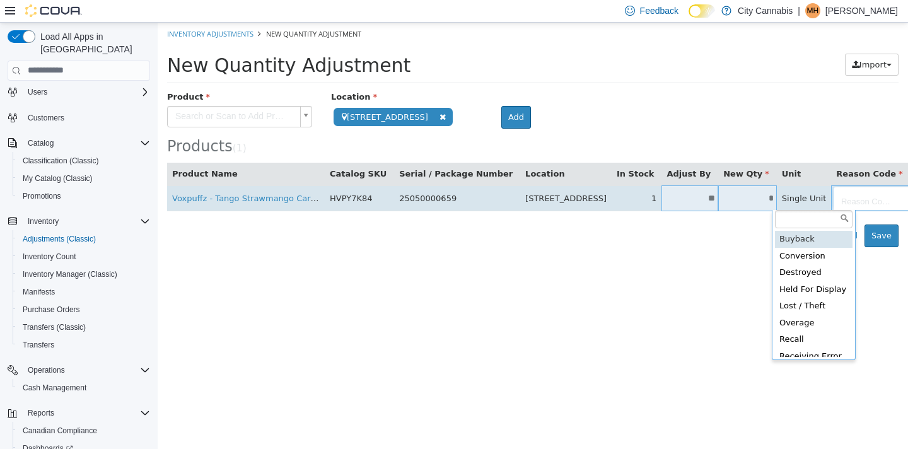
click at [810, 190] on body "**********" at bounding box center [533, 134] width 750 height 224
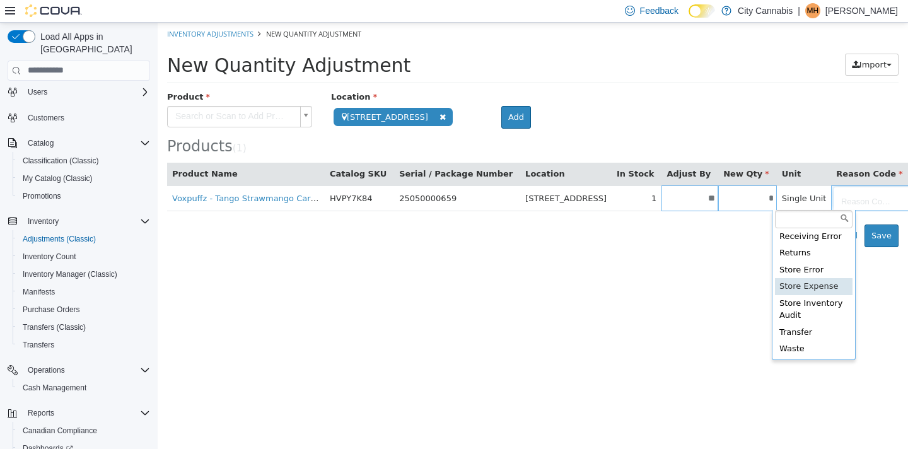
scroll to position [112, 0]
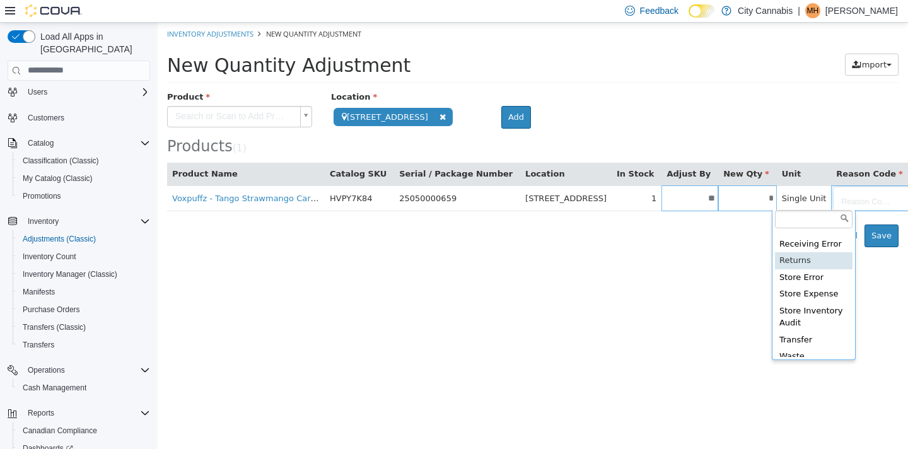
type input "**********"
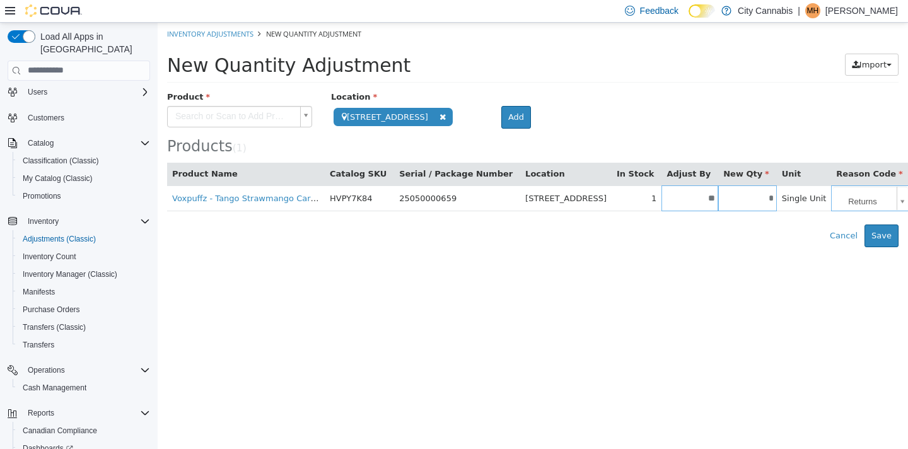
click at [876, 246] on html "**********" at bounding box center [533, 134] width 750 height 224
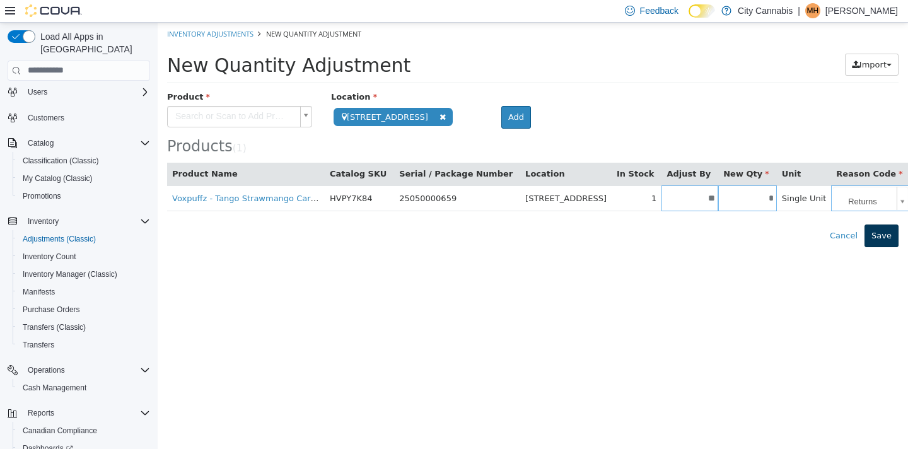
type input "**********"
click at [884, 230] on button "Save" at bounding box center [881, 235] width 34 height 23
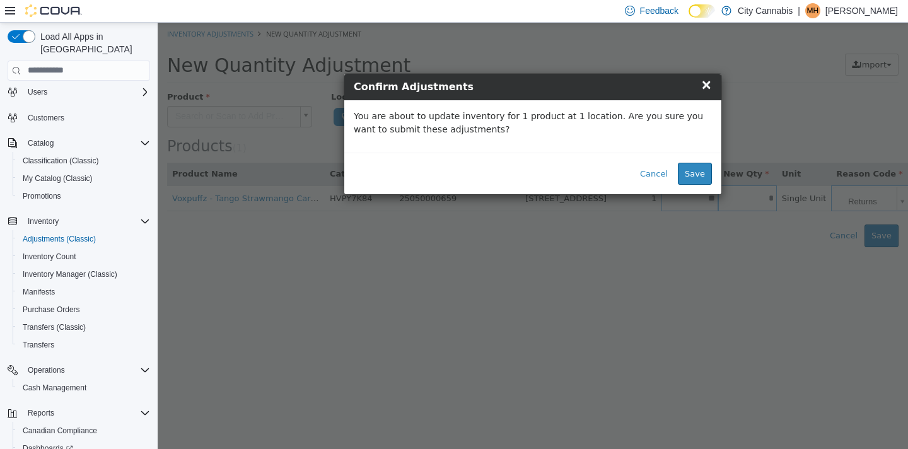
click at [693, 185] on div "Cancel Save" at bounding box center [532, 173] width 377 height 42
click at [694, 175] on button "Save" at bounding box center [695, 173] width 34 height 23
